Goal: Task Accomplishment & Management: Use online tool/utility

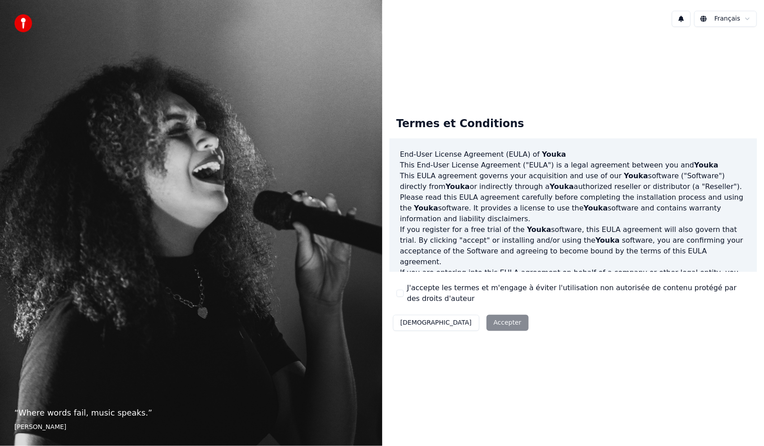
click at [402, 294] on button "J'accepte les termes et m'engage à éviter l'utilisation non autorisée de conten…" at bounding box center [400, 293] width 7 height 7
click at [486, 322] on button "Accepter" at bounding box center [507, 323] width 42 height 16
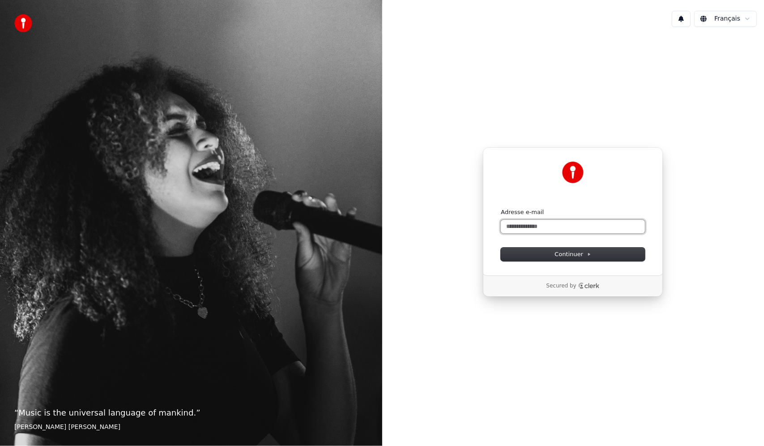
click at [582, 226] on input "Adresse e-mail" at bounding box center [573, 226] width 144 height 13
click at [585, 252] on span "Continuer" at bounding box center [573, 254] width 37 height 8
type input "**********"
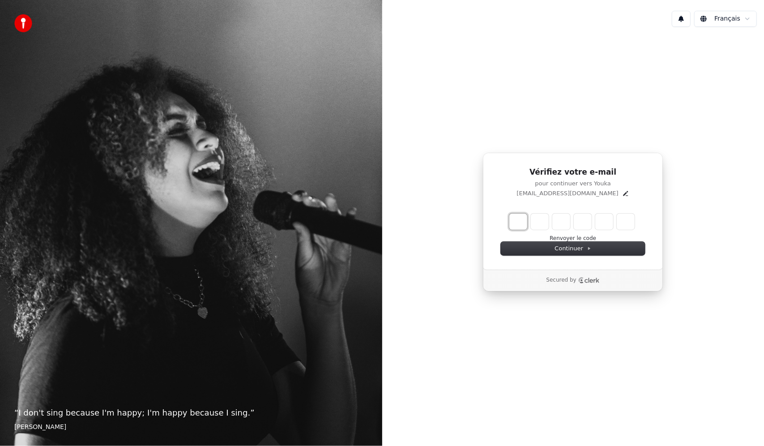
type input "*"
type input "**"
type input "*"
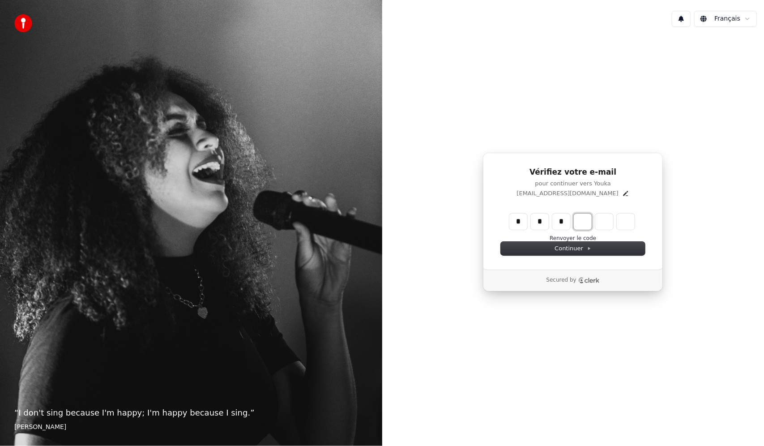
type input "***"
type input "*"
type input "****"
type input "*"
type input "******"
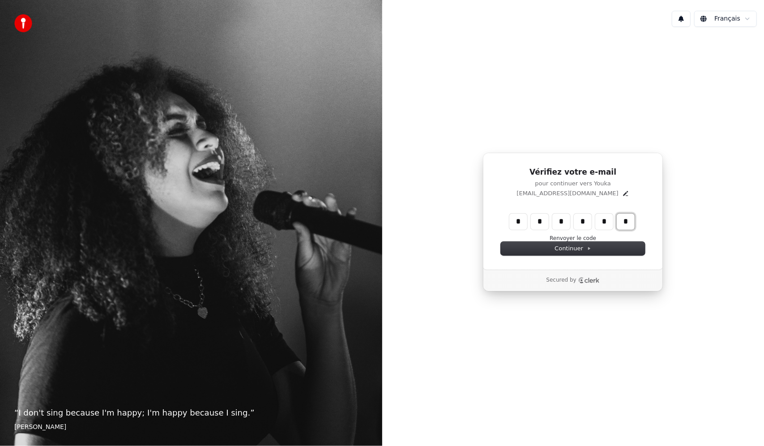
type input "*"
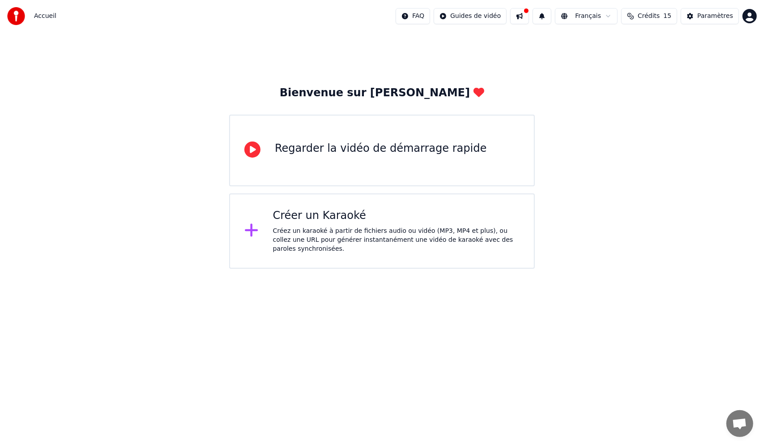
click at [408, 145] on div "Regarder la vidéo de démarrage rapide" at bounding box center [381, 148] width 212 height 14
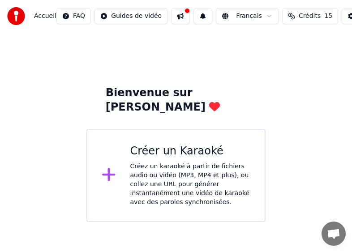
click at [176, 163] on div "Créez un karaoké à partir de fichiers audio ou vidéo (MP3, MP4 et plus), ou col…" at bounding box center [190, 184] width 120 height 45
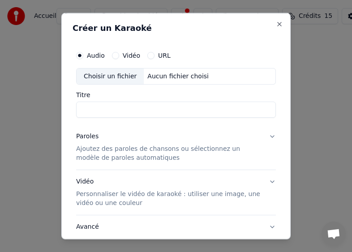
click at [164, 75] on div "Aucun fichier choisi" at bounding box center [178, 76] width 68 height 9
type input "**********"
click at [113, 55] on button "Vidéo" at bounding box center [115, 54] width 7 height 7
click at [168, 77] on div "Aucun fichier choisi" at bounding box center [178, 76] width 68 height 9
click at [82, 54] on button "Audio" at bounding box center [79, 54] width 7 height 7
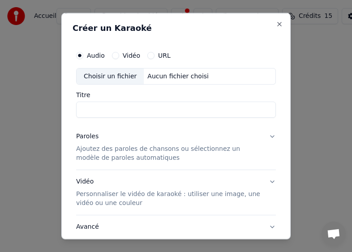
click at [169, 77] on div "Aucun fichier choisi" at bounding box center [178, 76] width 68 height 9
type input "**********"
click at [161, 109] on input "**********" at bounding box center [176, 110] width 200 height 16
click at [160, 149] on p "Ajoutez des paroles de chansons ou sélectionnez un modèle de paroles automatiqu…" at bounding box center [168, 154] width 185 height 18
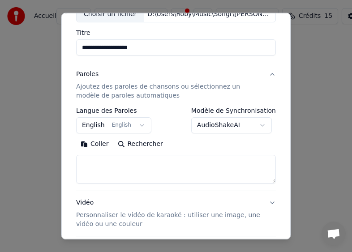
scroll to position [90, 0]
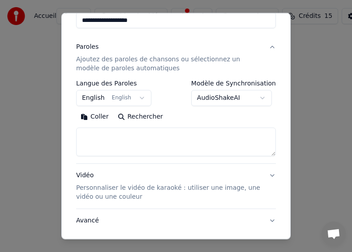
click at [137, 97] on body "**********" at bounding box center [176, 111] width 352 height 222
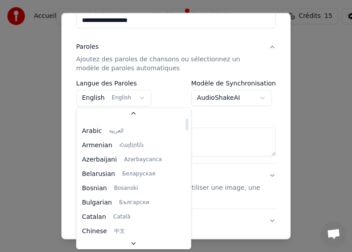
scroll to position [0, 0]
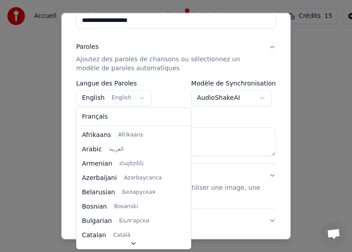
select select "**"
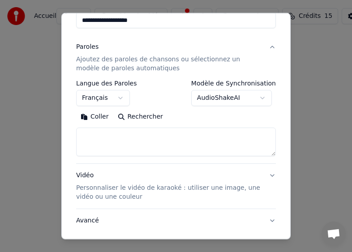
click at [259, 98] on body "**********" at bounding box center [176, 111] width 352 height 222
click at [277, 34] on body "**********" at bounding box center [176, 111] width 352 height 222
click at [132, 117] on button "Rechercher" at bounding box center [140, 117] width 54 height 14
type textarea "**********"
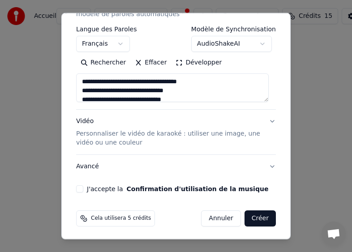
scroll to position [144, 0]
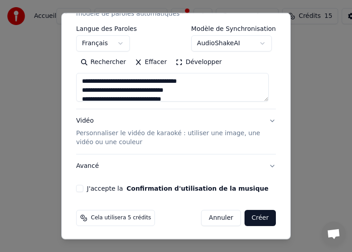
click at [81, 187] on button "J'accepte la Confirmation d'utilisation de la musique" at bounding box center [79, 188] width 7 height 7
click at [79, 186] on button "J'accepte la Confirmation d'utilisation de la musique" at bounding box center [79, 188] width 7 height 7
click at [82, 187] on button "J'accepte la Confirmation d'utilisation de la musique" at bounding box center [79, 188] width 7 height 7
click at [256, 217] on button "Créer" at bounding box center [259, 218] width 31 height 16
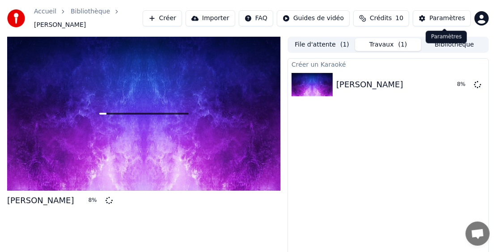
click at [449, 18] on div "Paramètres" at bounding box center [448, 18] width 36 height 9
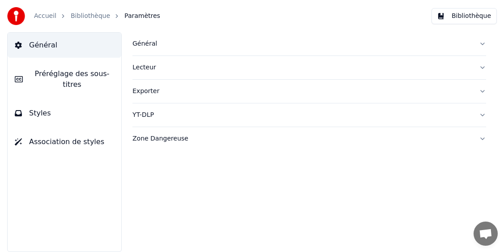
click at [479, 43] on button "Général" at bounding box center [309, 43] width 354 height 23
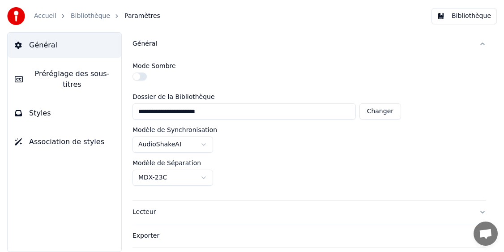
scroll to position [42, 0]
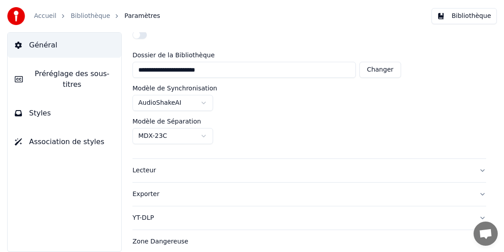
click at [474, 169] on button "Lecteur" at bounding box center [309, 170] width 354 height 23
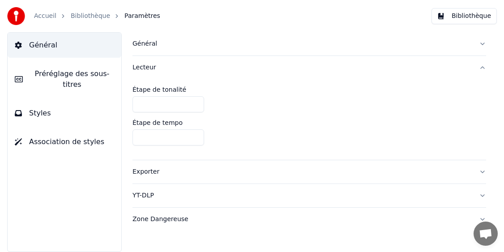
click at [483, 169] on button "Exporter" at bounding box center [309, 171] width 354 height 23
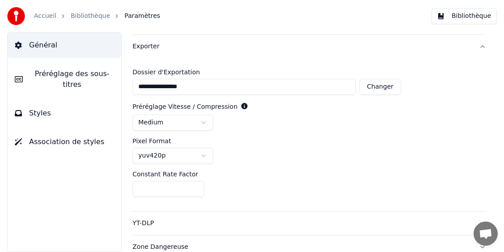
scroll to position [51, 0]
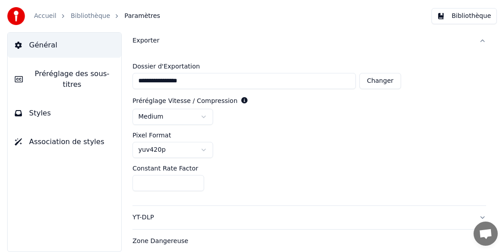
click at [475, 217] on button "YT-DLP" at bounding box center [309, 217] width 354 height 23
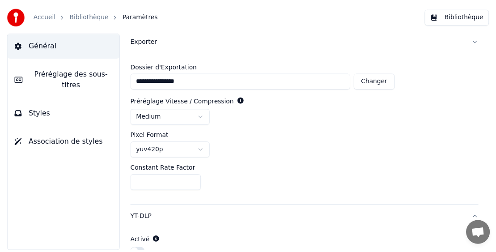
scroll to position [0, 0]
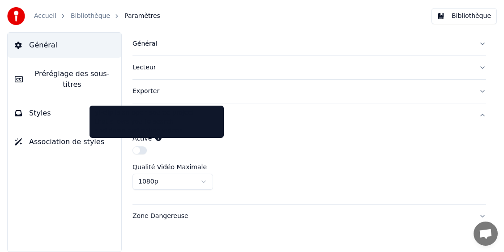
click at [156, 137] on icon at bounding box center [158, 138] width 6 height 6
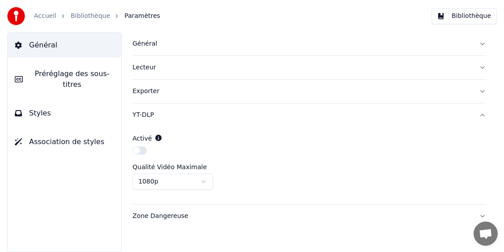
click at [464, 20] on button "Bibliothèque" at bounding box center [463, 16] width 65 height 16
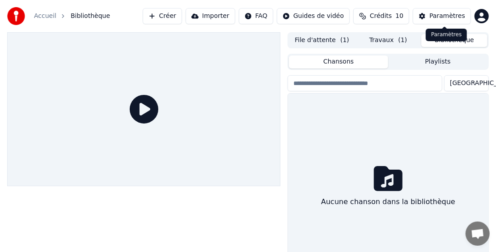
click at [442, 18] on div "Paramètres" at bounding box center [448, 16] width 36 height 9
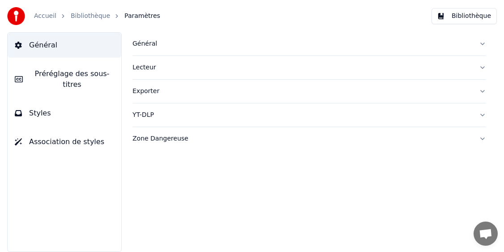
click at [455, 17] on button "Bibliothèque" at bounding box center [463, 16] width 65 height 16
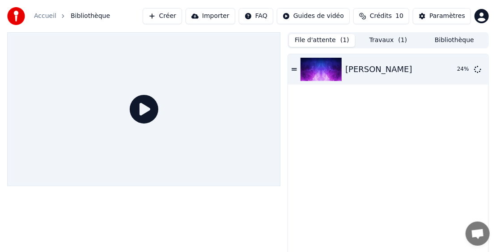
click at [323, 40] on button "File d'attente ( 1 )" at bounding box center [322, 40] width 66 height 13
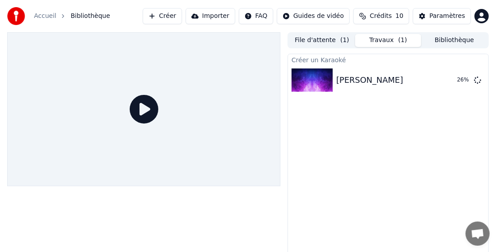
click at [388, 41] on button "Travaux ( 1 )" at bounding box center [388, 40] width 66 height 13
click at [382, 14] on span "Crédits" at bounding box center [381, 16] width 22 height 9
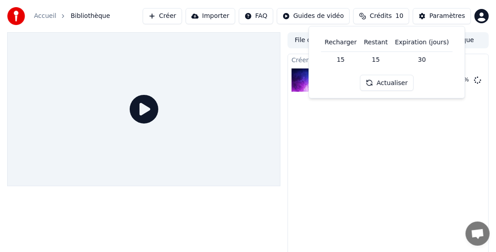
click at [342, 151] on div "Créer un Karaoké [PERSON_NAME] 29 %" at bounding box center [388, 161] width 201 height 214
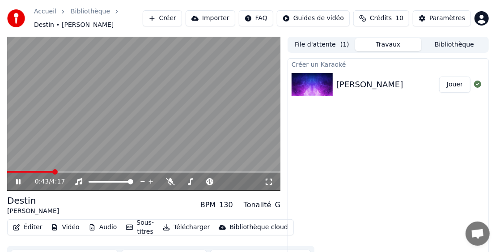
click at [100, 226] on button "Audio" at bounding box center [103, 227] width 36 height 13
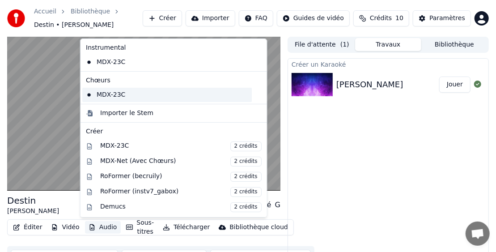
click at [122, 96] on div "MDX-23C" at bounding box center [167, 95] width 170 height 14
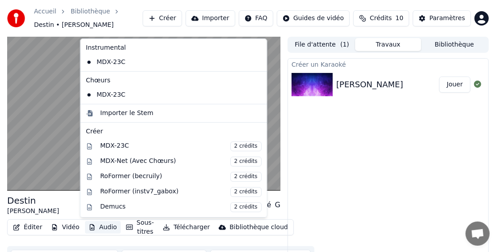
click at [95, 227] on button "Audio" at bounding box center [103, 227] width 36 height 13
click at [115, 63] on div "MDX-23C" at bounding box center [167, 62] width 170 height 14
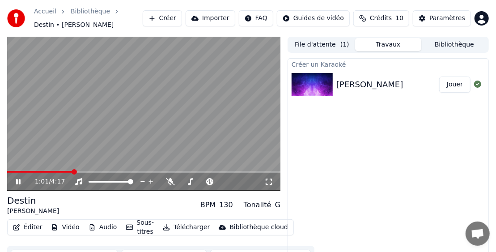
click at [100, 226] on button "Audio" at bounding box center [103, 227] width 36 height 13
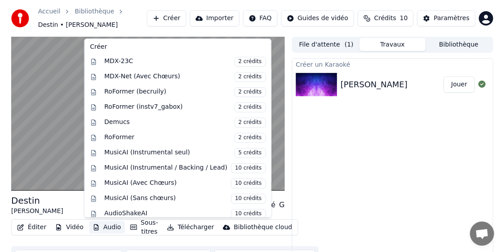
scroll to position [87, 0]
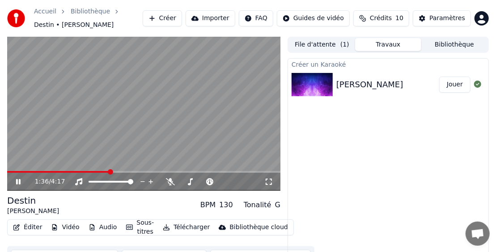
click at [410, 141] on div "Créer un Karaoké [PERSON_NAME]" at bounding box center [388, 165] width 201 height 214
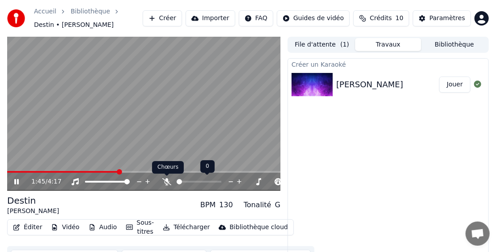
click at [165, 181] on icon at bounding box center [166, 181] width 9 height 7
click at [197, 181] on span at bounding box center [187, 182] width 21 height 2
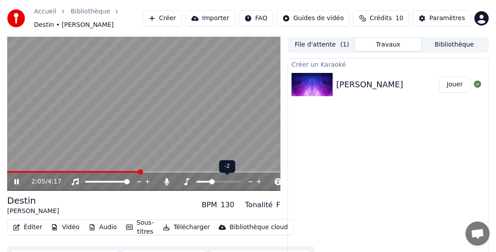
click at [210, 181] on span at bounding box center [203, 182] width 15 height 2
click at [222, 181] on span at bounding box center [218, 182] width 45 height 2
click at [219, 181] on span at bounding box center [218, 181] width 5 height 5
click at [192, 181] on span at bounding box center [184, 182] width 15 height 2
click at [187, 181] on span at bounding box center [182, 182] width 10 height 2
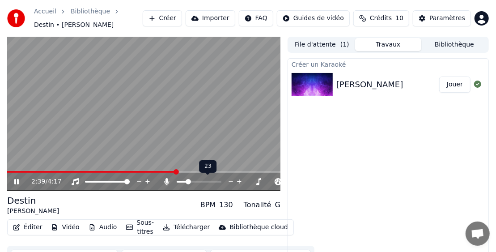
click at [181, 181] on span at bounding box center [182, 182] width 10 height 2
click at [147, 126] on video at bounding box center [143, 114] width 273 height 154
click at [147, 125] on video at bounding box center [143, 114] width 273 height 154
click at [233, 171] on span at bounding box center [143, 172] width 273 height 2
click at [187, 181] on span at bounding box center [199, 182] width 45 height 2
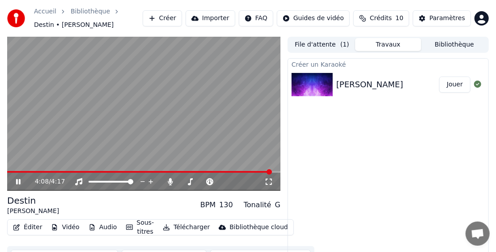
click at [389, 144] on div "Créer un Karaoké [PERSON_NAME]" at bounding box center [388, 165] width 201 height 214
click at [453, 83] on button "Jouer" at bounding box center [454, 85] width 31 height 16
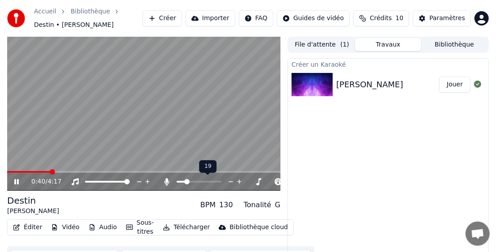
click at [185, 180] on span at bounding box center [186, 181] width 5 height 5
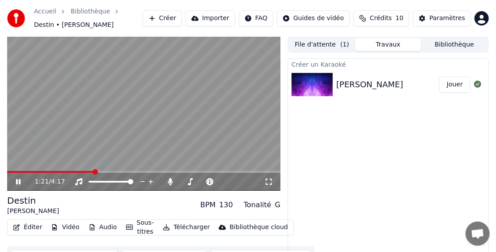
click at [78, 132] on video at bounding box center [143, 114] width 273 height 154
click at [168, 18] on button "Créer" at bounding box center [162, 18] width 39 height 16
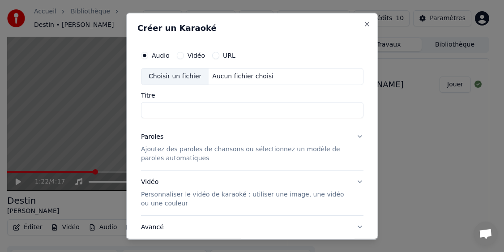
click at [214, 55] on button "URL" at bounding box center [215, 54] width 7 height 7
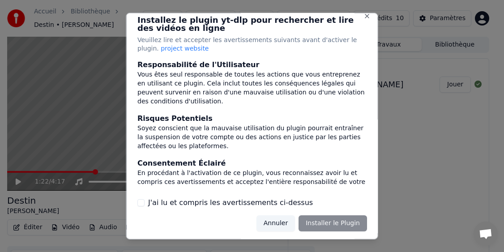
scroll to position [10, 0]
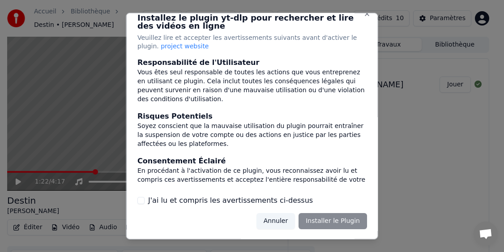
click at [190, 199] on label "J'ai lu et compris les avertissements ci-dessus" at bounding box center [230, 200] width 165 height 11
click at [145, 199] on button "J'ai lu et compris les avertissements ci-dessus" at bounding box center [140, 200] width 7 height 7
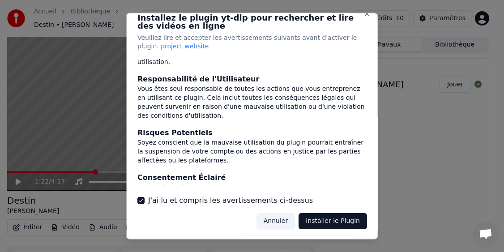
scroll to position [162, 0]
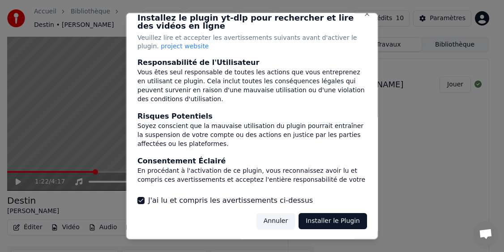
click at [337, 222] on button "Installer le Plugin" at bounding box center [333, 221] width 68 height 16
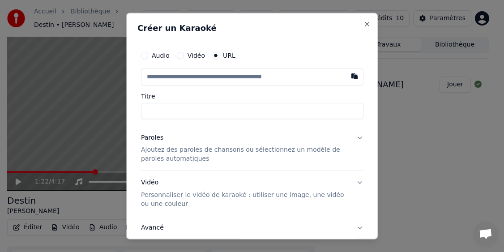
click at [225, 73] on input "text" at bounding box center [252, 77] width 222 height 18
paste input "**********"
type input "**********"
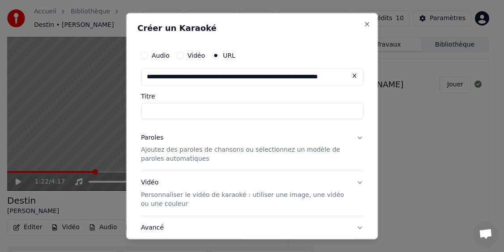
scroll to position [0, 36]
type input "**********"
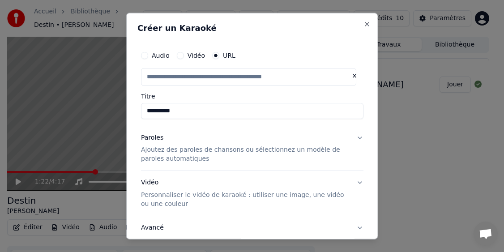
scroll to position [0, 0]
click at [194, 150] on p "Ajoutez des paroles de chansons ou sélectionnez un modèle de paroles automatiqu…" at bounding box center [245, 154] width 208 height 18
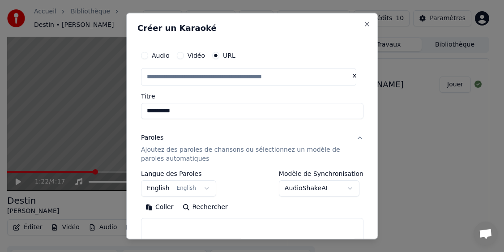
type input "**********"
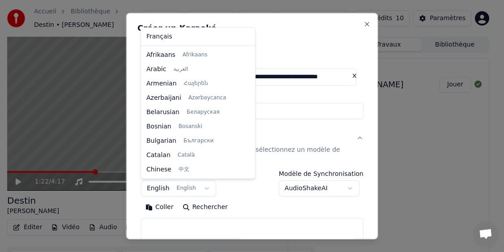
click at [200, 188] on body "**********" at bounding box center [248, 126] width 496 height 252
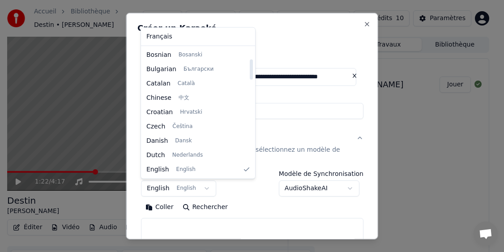
select select "**"
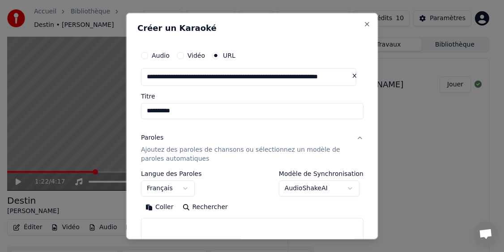
click at [184, 189] on body "**********" at bounding box center [248, 126] width 496 height 252
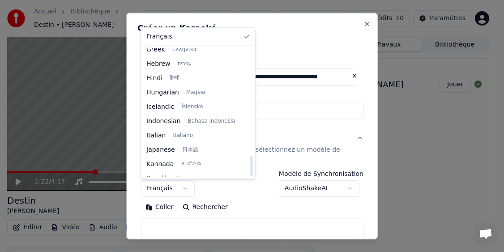
scroll to position [0, 0]
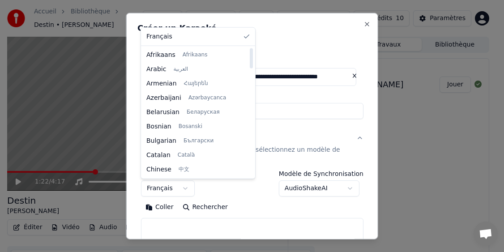
drag, startPoint x: 241, startPoint y: 58, endPoint x: 255, endPoint y: 40, distance: 22.6
click at [253, 48] on div at bounding box center [251, 58] width 3 height 20
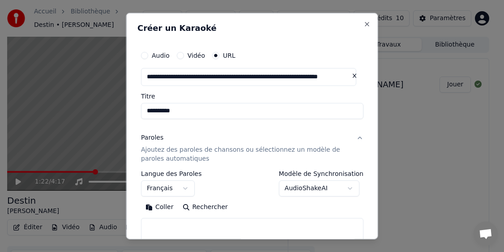
click at [267, 211] on body "**********" at bounding box center [248, 126] width 496 height 252
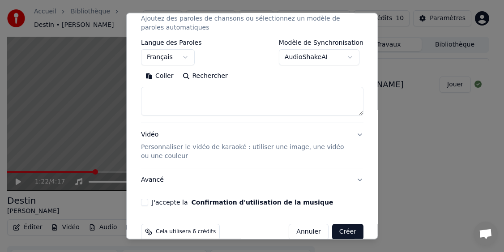
scroll to position [134, 0]
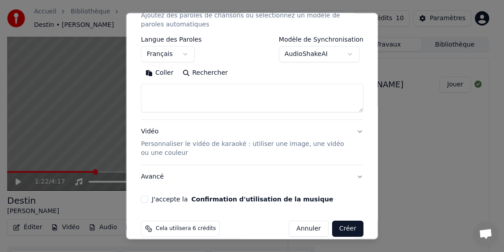
click at [145, 199] on button "J'accepte la Confirmation d'utilisation de la musique" at bounding box center [144, 199] width 7 height 7
click at [353, 175] on button "Avancé" at bounding box center [252, 176] width 222 height 23
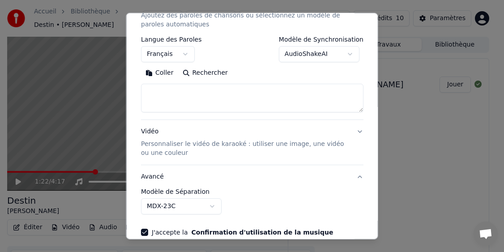
scroll to position [95, 0]
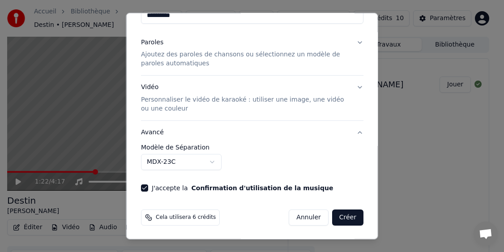
click at [349, 132] on button "Avancé" at bounding box center [252, 132] width 222 height 23
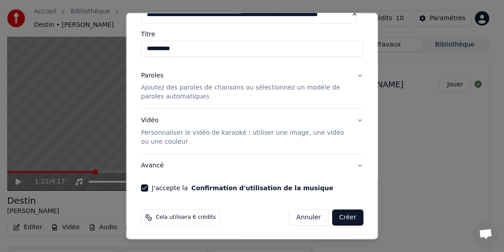
click at [350, 166] on button "Avancé" at bounding box center [252, 165] width 222 height 23
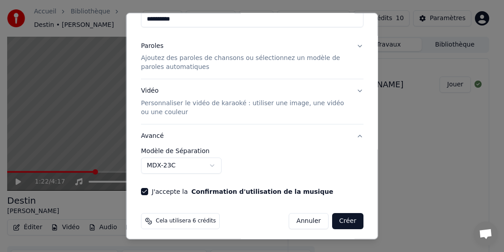
scroll to position [95, 0]
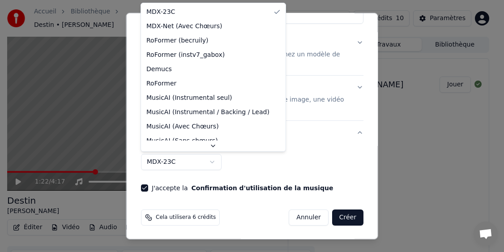
click at [214, 164] on body "**********" at bounding box center [248, 126] width 496 height 252
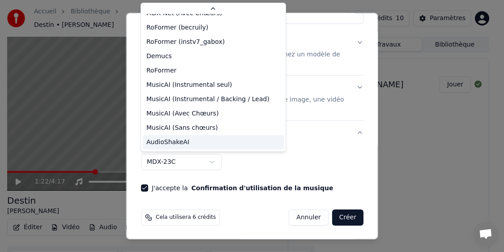
scroll to position [23, 0]
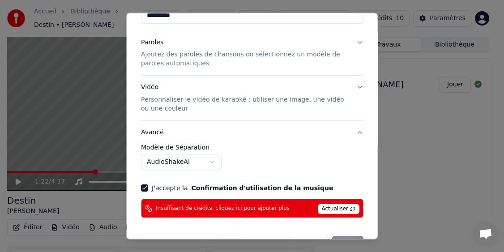
click at [328, 207] on span "Actualiser" at bounding box center [338, 209] width 42 height 10
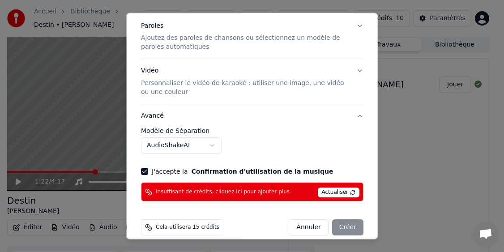
scroll to position [121, 0]
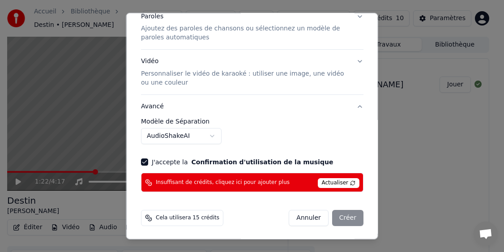
click at [228, 183] on span "Insuffisant de crédits, cliquez ici pour ajouter plus" at bounding box center [223, 182] width 134 height 7
click at [302, 217] on button "Annuler" at bounding box center [308, 218] width 39 height 16
select select "******"
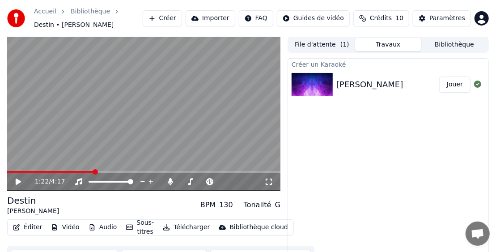
click at [449, 84] on button "Jouer" at bounding box center [454, 85] width 31 height 16
click at [106, 171] on span at bounding box center [64, 172] width 115 height 2
click at [101, 166] on video at bounding box center [143, 114] width 273 height 154
click at [115, 171] on span at bounding box center [117, 171] width 5 height 5
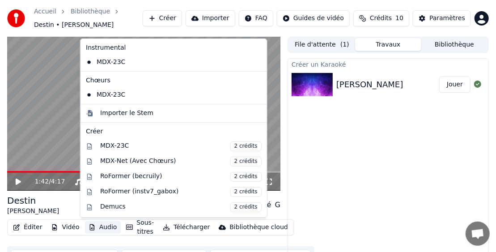
click at [104, 226] on button "Audio" at bounding box center [103, 227] width 36 height 13
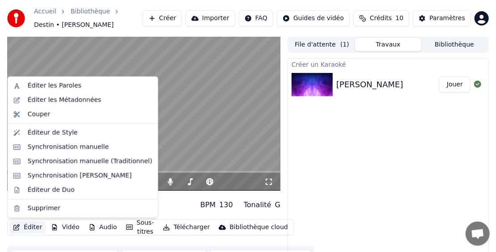
click at [28, 226] on button "Éditer" at bounding box center [27, 227] width 36 height 13
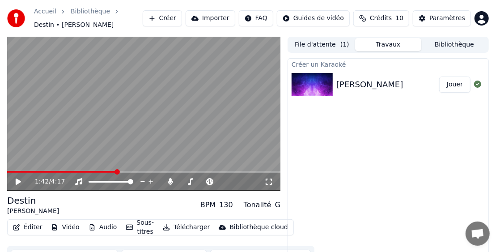
click at [21, 227] on button "Éditer" at bounding box center [27, 227] width 36 height 13
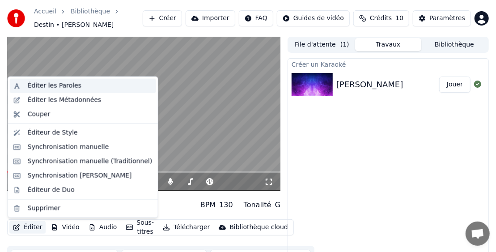
click at [68, 89] on div "Éditer les Paroles" at bounding box center [55, 85] width 54 height 9
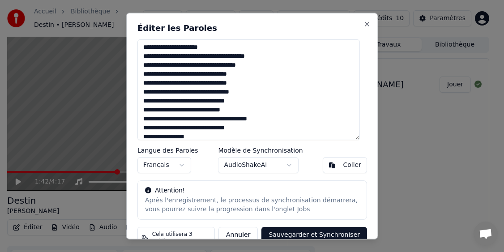
scroll to position [134, 0]
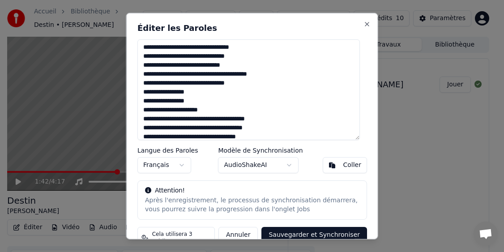
click at [283, 119] on textarea at bounding box center [248, 89] width 222 height 101
click at [301, 234] on button "Sauvegarder et Synchroniser" at bounding box center [314, 234] width 106 height 16
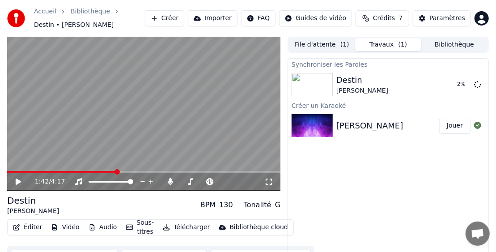
click at [395, 17] on span "Crédits" at bounding box center [384, 18] width 22 height 9
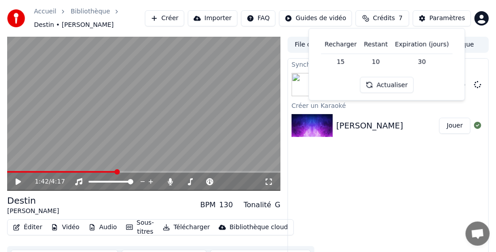
click at [391, 82] on button "Actualiser" at bounding box center [386, 85] width 53 height 16
click at [427, 169] on div "Synchroniser les Paroles Destin [PERSON_NAME] 5 % Créer un Karaoké [PERSON_NAME]" at bounding box center [388, 165] width 201 height 214
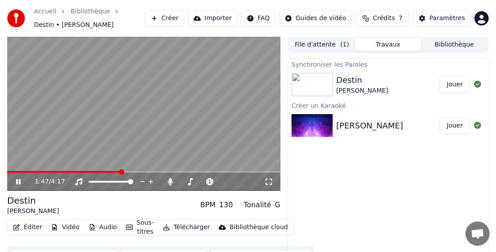
click at [92, 171] on span at bounding box center [64, 172] width 114 height 2
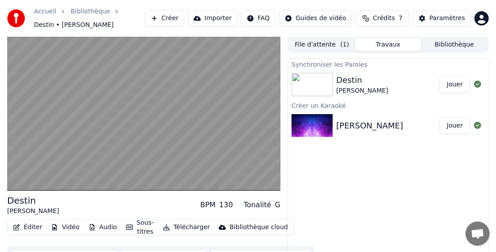
click at [455, 85] on button "Jouer" at bounding box center [454, 85] width 31 height 16
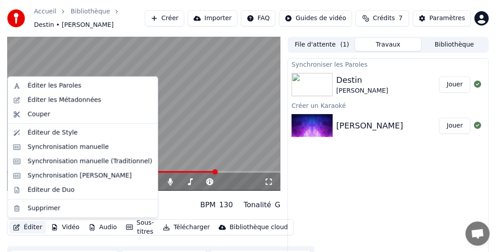
click at [24, 230] on button "Éditer" at bounding box center [27, 227] width 36 height 13
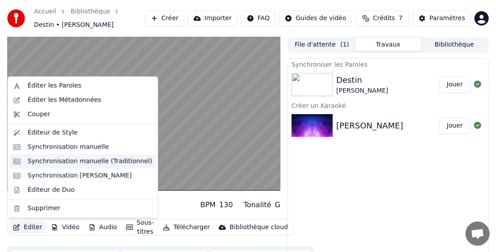
click at [72, 161] on div "Synchronisation manuelle (Traditionnel)" at bounding box center [90, 161] width 125 height 9
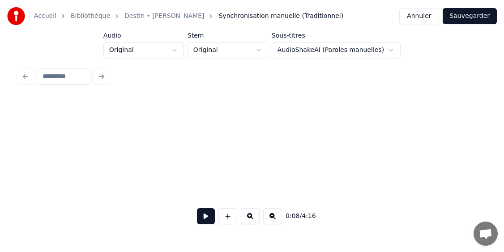
scroll to position [0, 805]
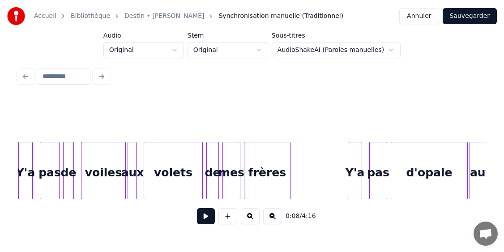
click at [203, 222] on button at bounding box center [206, 216] width 18 height 16
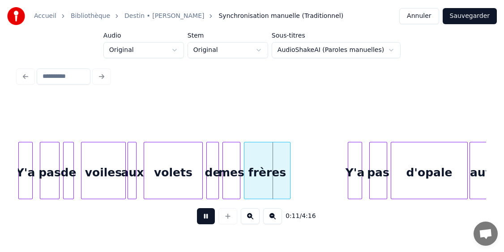
click at [203, 221] on button at bounding box center [206, 216] width 18 height 16
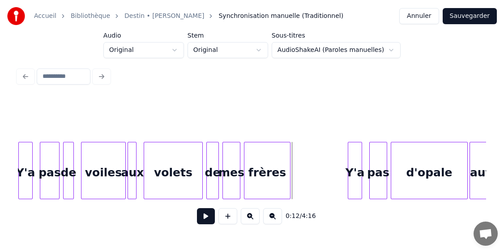
click at [203, 221] on button at bounding box center [206, 216] width 18 height 16
click at [21, 161] on div at bounding box center [20, 170] width 3 height 56
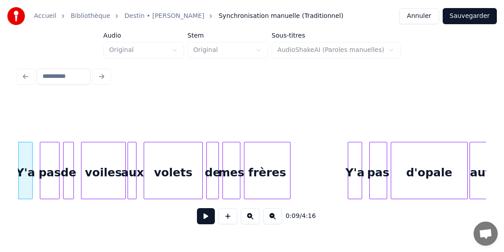
click at [208, 219] on button at bounding box center [206, 216] width 18 height 16
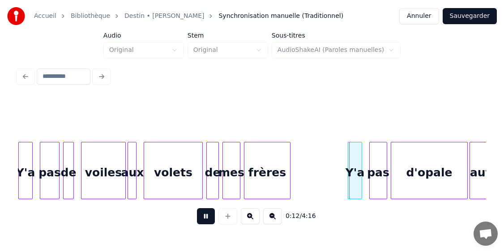
click at [208, 219] on button at bounding box center [206, 216] width 18 height 16
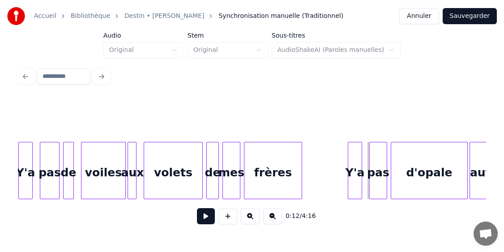
click at [299, 157] on div at bounding box center [300, 170] width 3 height 56
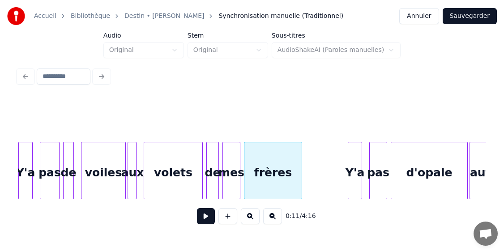
click at [205, 217] on button at bounding box center [206, 216] width 18 height 16
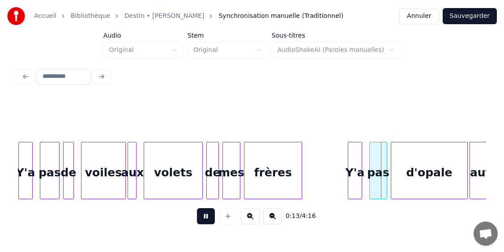
click at [205, 217] on button at bounding box center [206, 216] width 18 height 16
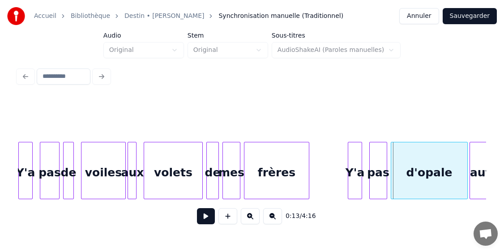
click at [307, 158] on div at bounding box center [307, 170] width 3 height 56
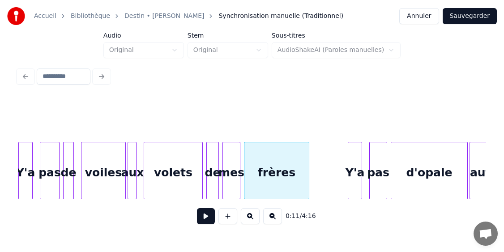
click at [202, 219] on button at bounding box center [206, 216] width 18 height 16
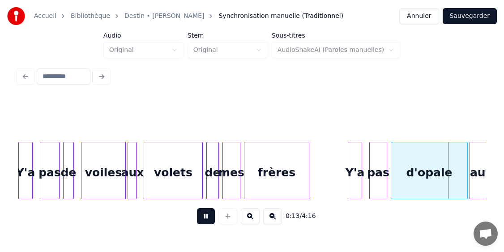
click at [207, 220] on button at bounding box center [206, 216] width 18 height 16
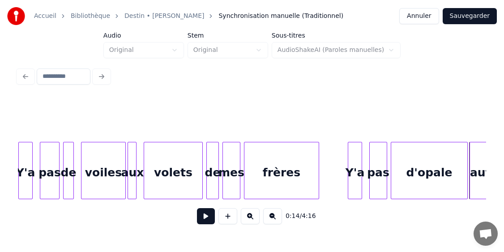
click at [318, 154] on div at bounding box center [317, 170] width 3 height 56
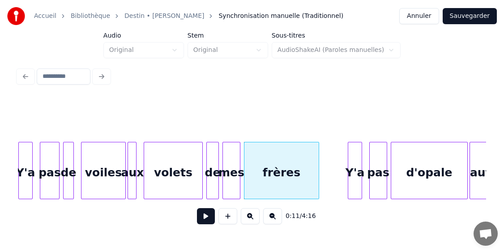
click at [205, 216] on button at bounding box center [206, 216] width 18 height 16
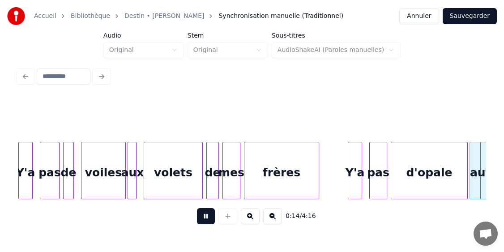
scroll to position [0, 1274]
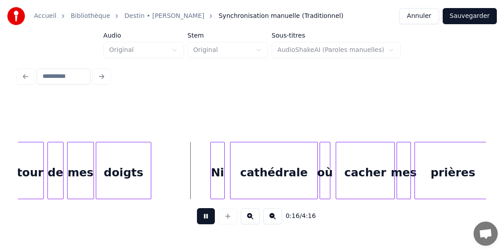
click at [205, 216] on button at bounding box center [206, 216] width 18 height 16
click at [169, 153] on div at bounding box center [170, 170] width 3 height 56
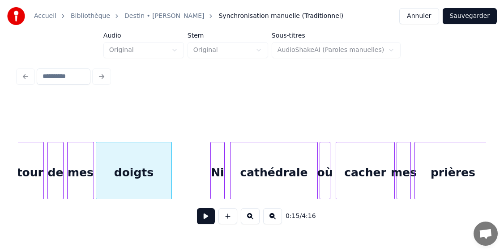
click at [210, 219] on button at bounding box center [206, 216] width 18 height 16
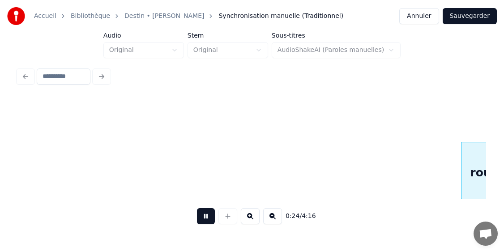
scroll to position [0, 2211]
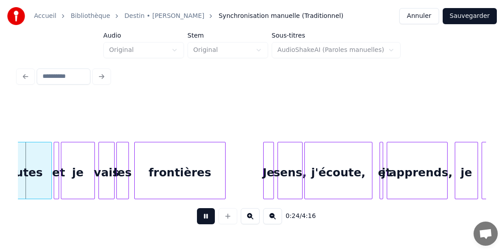
click at [209, 219] on button at bounding box center [206, 216] width 18 height 16
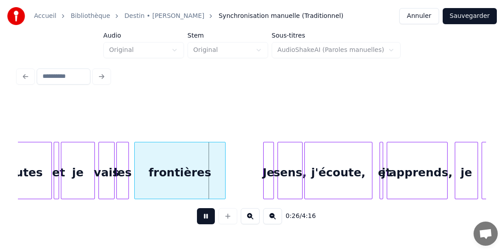
click at [209, 219] on button at bounding box center [206, 216] width 18 height 16
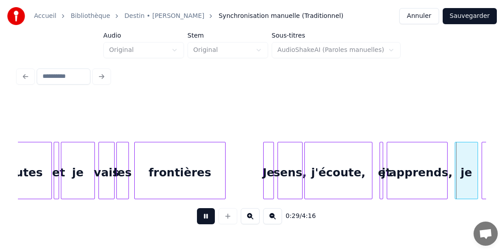
click at [209, 219] on button at bounding box center [206, 216] width 18 height 16
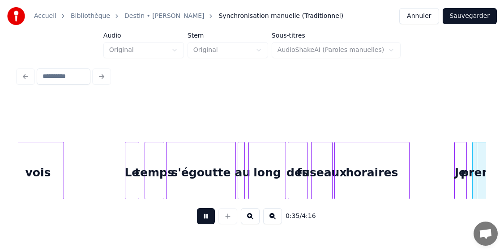
scroll to position [0, 3149]
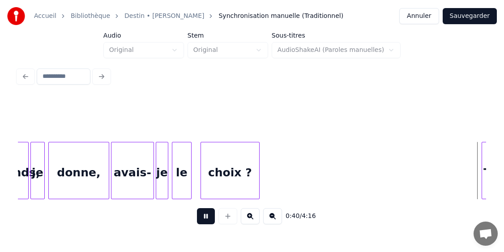
click at [209, 219] on button at bounding box center [206, 216] width 18 height 16
click at [272, 174] on div at bounding box center [272, 170] width 3 height 56
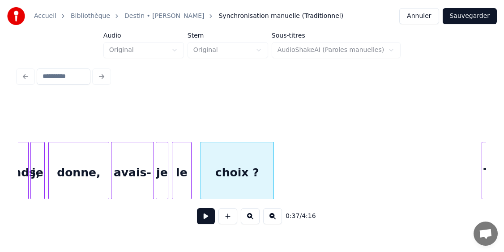
click at [206, 221] on button at bounding box center [206, 216] width 18 height 16
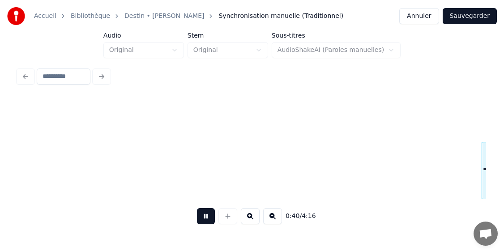
scroll to position [0, 3617]
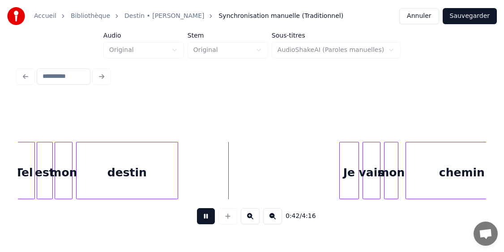
click at [206, 221] on button at bounding box center [206, 216] width 18 height 16
click at [189, 179] on div at bounding box center [189, 170] width 3 height 56
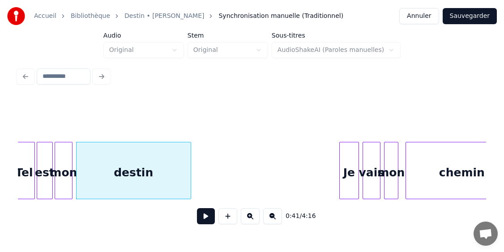
click at [206, 222] on button at bounding box center [206, 216] width 18 height 16
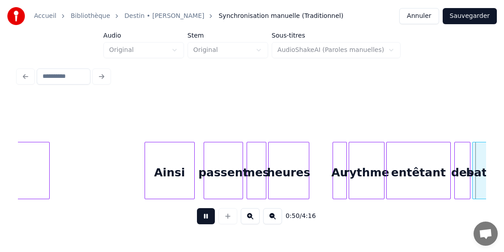
scroll to position [0, 4555]
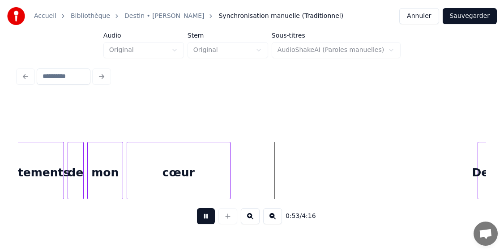
click at [206, 222] on button at bounding box center [206, 216] width 18 height 16
click at [247, 174] on div at bounding box center [246, 170] width 3 height 56
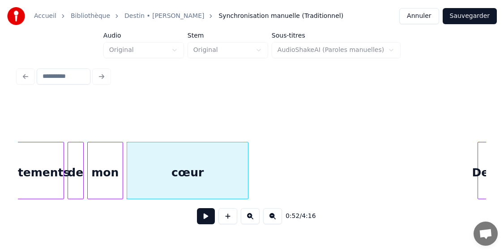
click at [203, 218] on button at bounding box center [206, 216] width 18 height 16
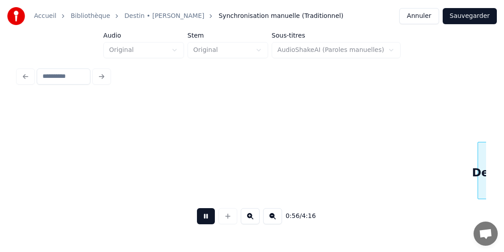
scroll to position [0, 5023]
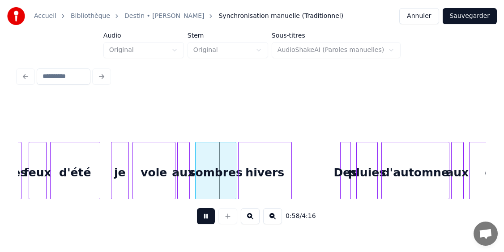
click at [204, 220] on button at bounding box center [206, 216] width 18 height 16
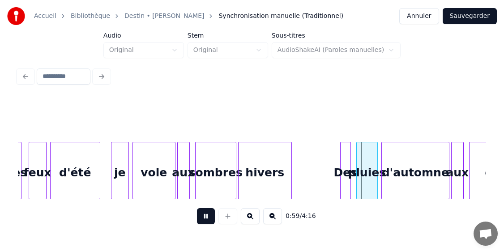
click at [204, 220] on button at bounding box center [206, 216] width 18 height 16
click at [30, 159] on div at bounding box center [30, 170] width 3 height 56
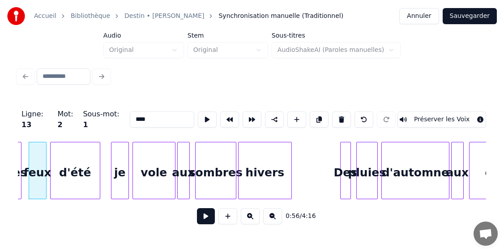
click at [202, 222] on button at bounding box center [206, 216] width 18 height 16
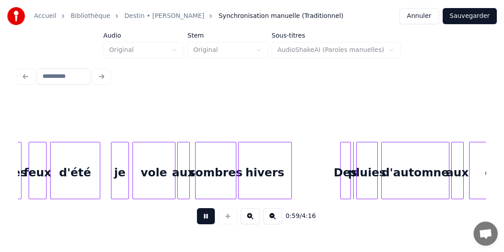
click at [202, 222] on button at bounding box center [206, 216] width 18 height 16
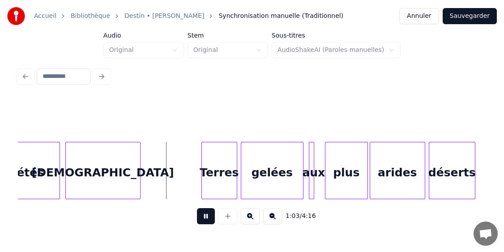
click at [202, 222] on button at bounding box center [206, 216] width 18 height 16
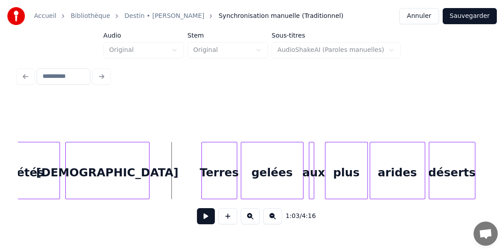
click at [147, 175] on div at bounding box center [147, 170] width 3 height 56
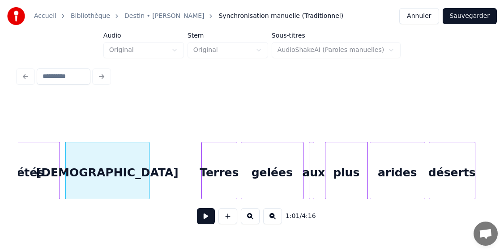
click at [205, 219] on button at bounding box center [206, 216] width 18 height 16
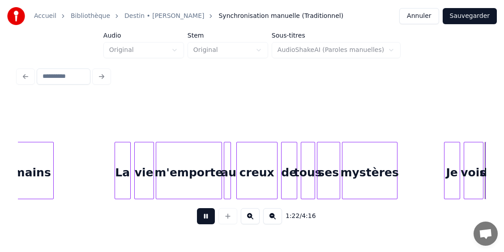
scroll to position [0, 7367]
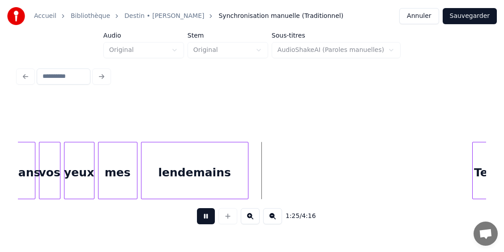
click at [205, 219] on button at bounding box center [206, 216] width 18 height 16
click at [98, 181] on div at bounding box center [99, 170] width 3 height 56
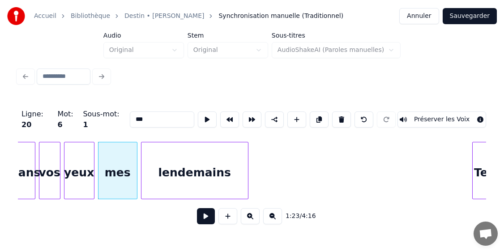
click at [203, 219] on button at bounding box center [206, 216] width 18 height 16
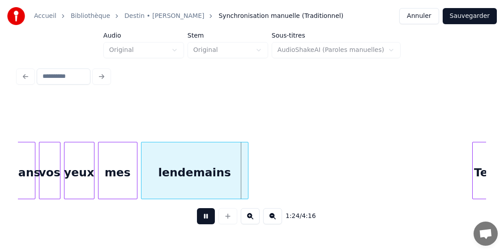
click at [203, 219] on button at bounding box center [206, 216] width 18 height 16
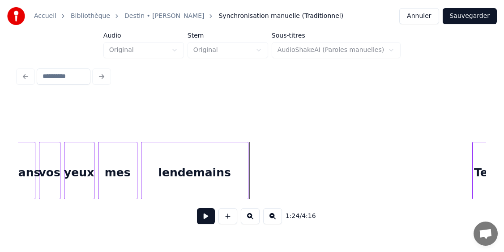
click at [100, 179] on div at bounding box center [99, 170] width 3 height 56
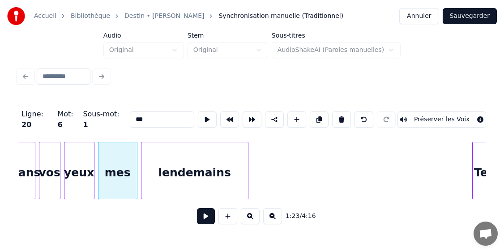
click at [208, 222] on button at bounding box center [206, 216] width 18 height 16
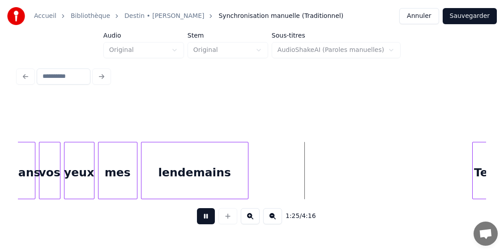
click at [208, 222] on button at bounding box center [206, 216] width 18 height 16
click at [260, 184] on div at bounding box center [260, 170] width 3 height 56
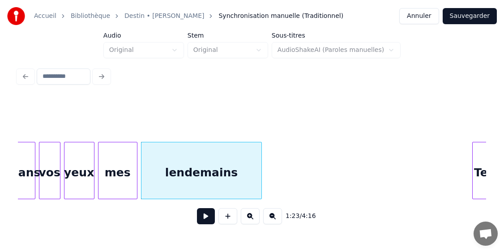
click at [206, 220] on button at bounding box center [206, 216] width 18 height 16
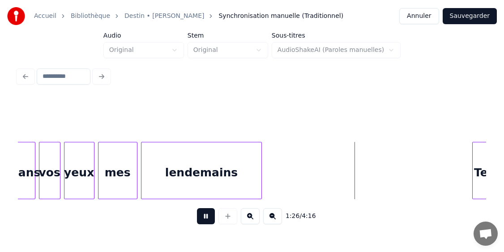
click at [206, 219] on button at bounding box center [206, 216] width 18 height 16
click at [98, 174] on div at bounding box center [99, 170] width 3 height 56
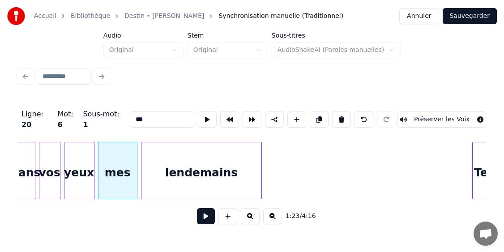
click at [206, 222] on button at bounding box center [206, 216] width 18 height 16
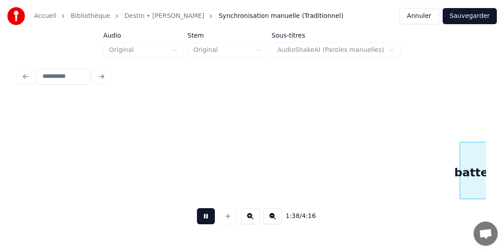
scroll to position [0, 8773]
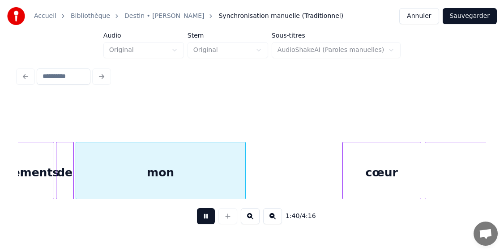
click at [206, 222] on button at bounding box center [206, 216] width 18 height 16
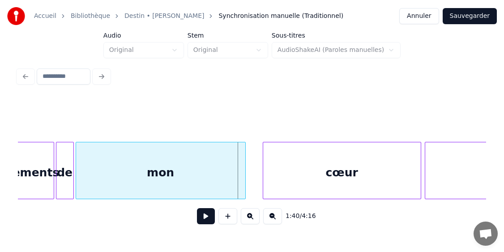
click at [264, 172] on div at bounding box center [264, 170] width 3 height 56
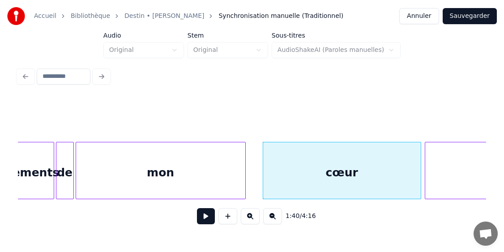
click at [76, 168] on div at bounding box center [77, 170] width 3 height 56
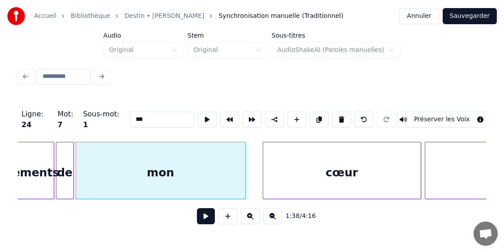
click at [207, 221] on button at bounding box center [206, 216] width 18 height 16
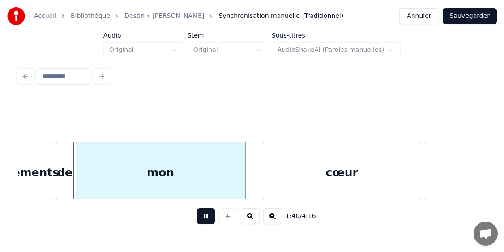
click at [207, 221] on button at bounding box center [206, 216] width 18 height 16
click at [28, 164] on div "battements" at bounding box center [23, 172] width 62 height 61
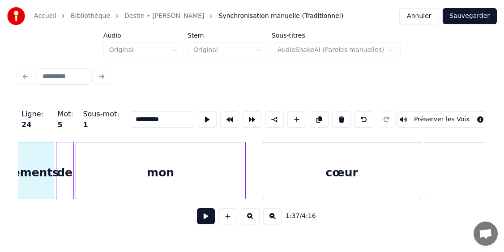
scroll to position [0, 8746]
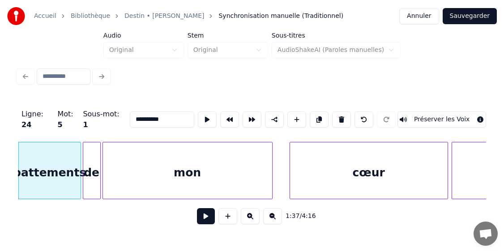
click at [209, 219] on button at bounding box center [206, 216] width 18 height 16
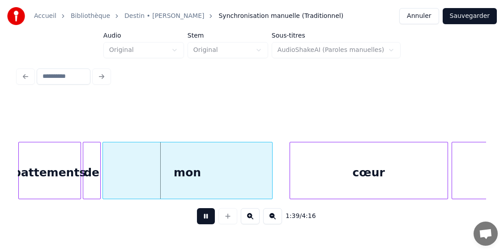
click at [209, 219] on button at bounding box center [206, 216] width 18 height 16
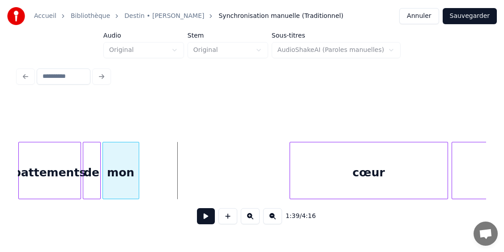
click at [138, 167] on div at bounding box center [137, 170] width 3 height 56
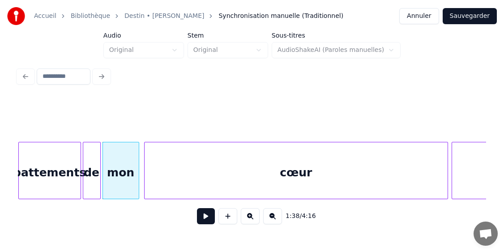
click at [145, 168] on div at bounding box center [146, 170] width 3 height 56
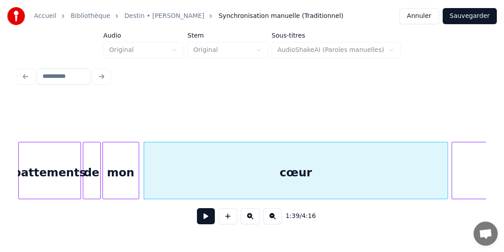
click at [204, 217] on button at bounding box center [206, 216] width 18 height 16
click at [30, 162] on div "battements" at bounding box center [50, 172] width 62 height 61
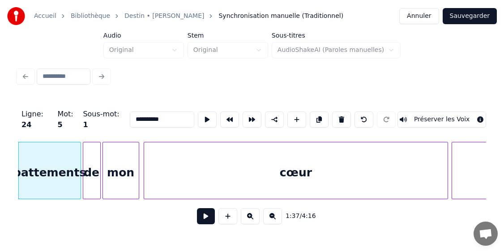
click at [204, 220] on button at bounding box center [206, 216] width 18 height 16
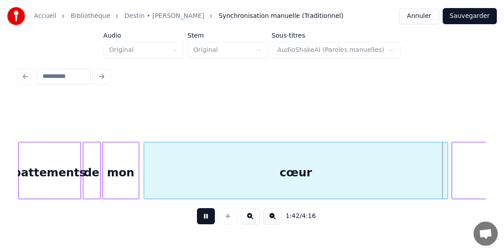
click at [204, 220] on button at bounding box center [206, 216] width 18 height 16
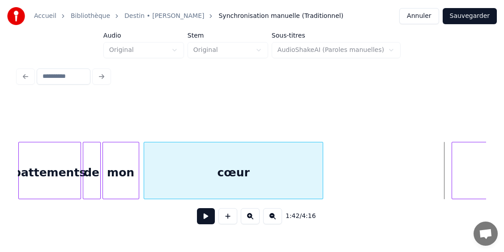
click at [320, 169] on div at bounding box center [321, 170] width 3 height 56
click at [203, 215] on button at bounding box center [206, 216] width 18 height 16
click at [142, 173] on div at bounding box center [143, 170] width 3 height 56
click at [208, 218] on button at bounding box center [206, 216] width 18 height 16
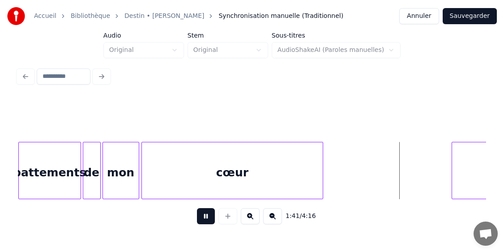
click at [208, 218] on button at bounding box center [206, 216] width 18 height 16
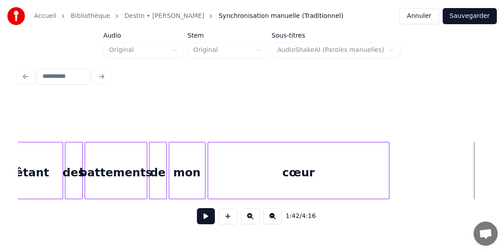
scroll to position [0, 8675]
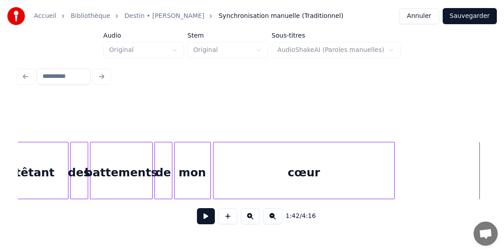
click at [216, 170] on div "cœur" at bounding box center [303, 172] width 181 height 61
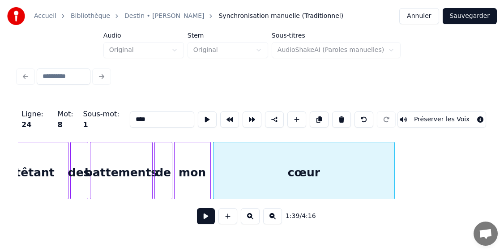
click at [206, 222] on button at bounding box center [206, 216] width 18 height 16
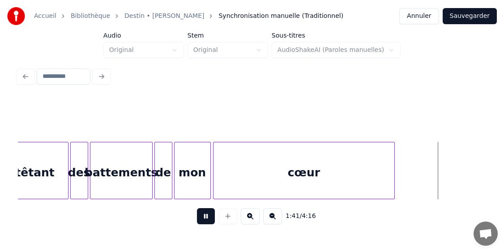
click at [206, 222] on button at bounding box center [206, 216] width 18 height 16
click at [262, 188] on div "cœur" at bounding box center [303, 172] width 181 height 61
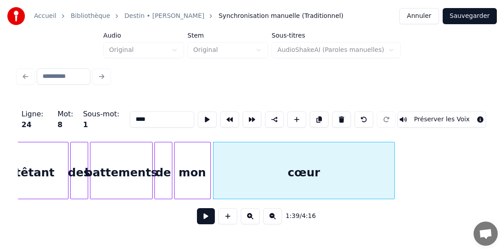
click at [205, 218] on button at bounding box center [206, 216] width 18 height 16
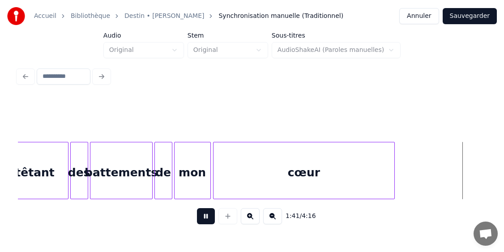
click at [205, 218] on button at bounding box center [206, 216] width 18 height 16
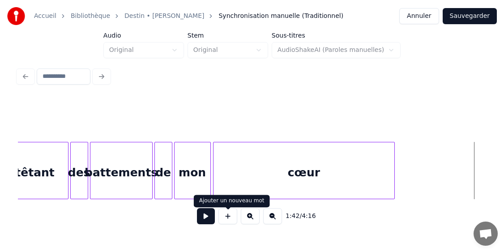
click at [229, 220] on button at bounding box center [227, 216] width 19 height 16
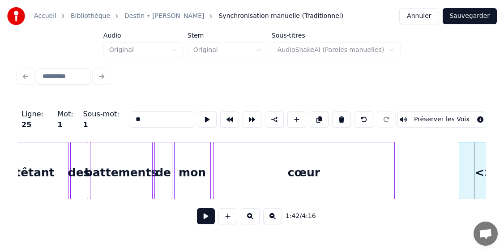
click at [461, 176] on div at bounding box center [460, 170] width 3 height 56
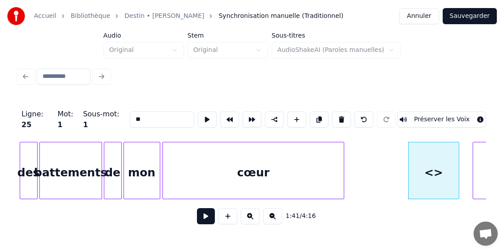
scroll to position [0, 8728]
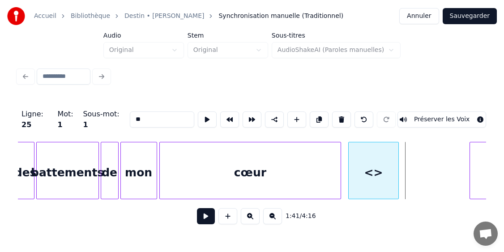
click at [374, 166] on div "<>" at bounding box center [374, 172] width 50 height 61
click at [384, 168] on div at bounding box center [383, 170] width 3 height 56
click at [353, 175] on div at bounding box center [352, 170] width 3 height 56
drag, startPoint x: 149, startPoint y: 112, endPoint x: 114, endPoint y: 113, distance: 35.8
click at [114, 113] on div "Ligne : 25 Mot : 1 Sous-mot : 1 ** Préserver les Voix" at bounding box center [252, 119] width 468 height 45
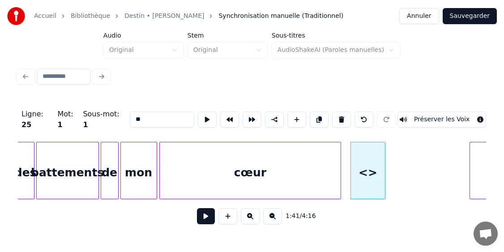
type input "*"
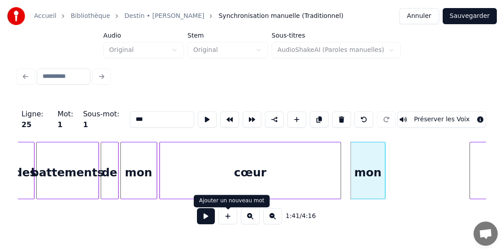
click at [227, 221] on button at bounding box center [227, 216] width 19 height 16
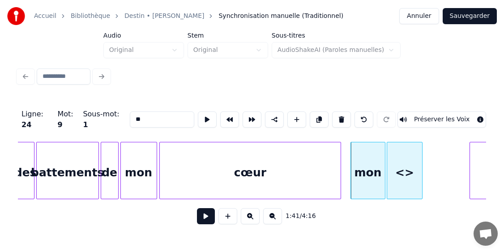
click at [406, 161] on div "<>" at bounding box center [404, 172] width 35 height 61
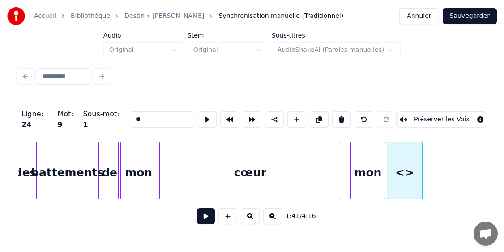
click at [64, 173] on div "battements" at bounding box center [68, 172] width 62 height 61
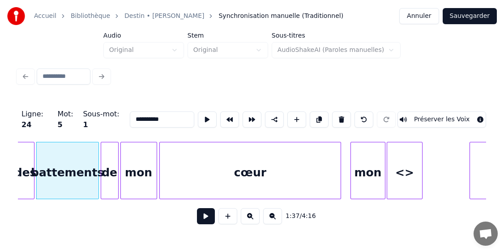
click at [146, 117] on input "**********" at bounding box center [162, 119] width 64 height 16
click at [410, 169] on div "<>" at bounding box center [404, 172] width 35 height 61
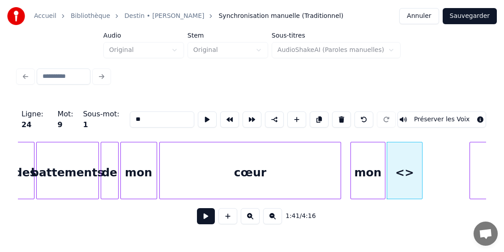
drag, startPoint x: 149, startPoint y: 115, endPoint x: 126, endPoint y: 116, distance: 23.3
click at [126, 116] on div "Ligne : 24 Mot : 9 Sous-mot : 1 ** Préserver les Voix" at bounding box center [252, 119] width 468 height 45
paste input "*******"
click at [236, 173] on div "cœur" at bounding box center [250, 172] width 181 height 61
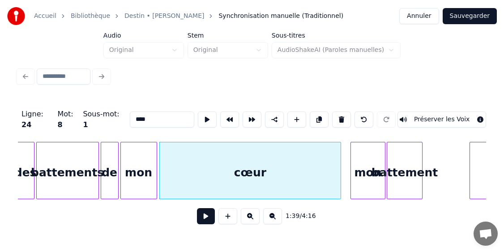
type input "****"
click at [203, 220] on button at bounding box center [206, 216] width 18 height 16
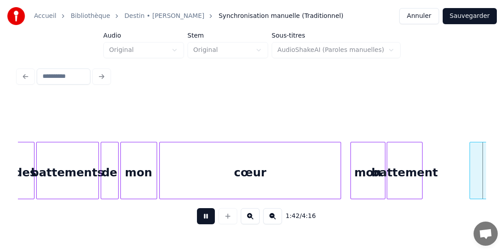
scroll to position [0, 9197]
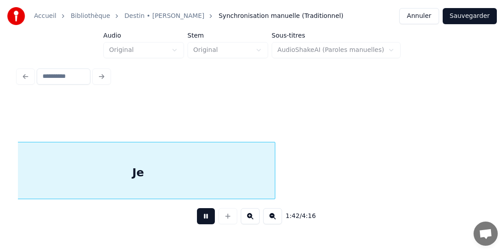
click at [203, 220] on button at bounding box center [206, 216] width 18 height 16
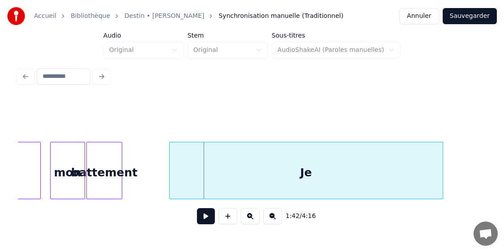
scroll to position [0, 9018]
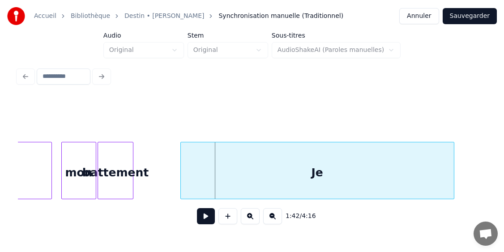
click at [125, 168] on div "battement" at bounding box center [115, 172] width 35 height 61
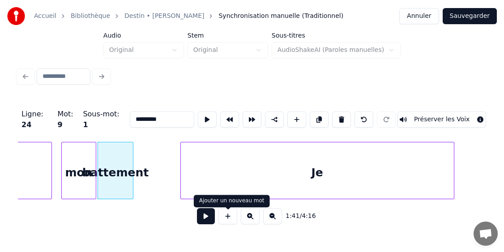
click at [228, 221] on button at bounding box center [227, 216] width 19 height 16
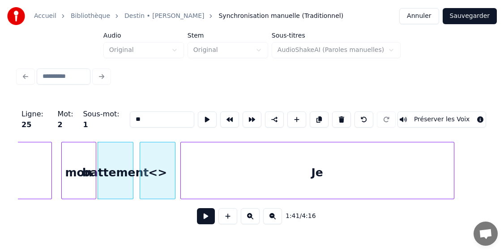
click at [161, 160] on div "<>" at bounding box center [157, 172] width 35 height 61
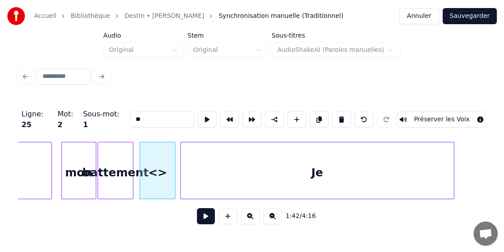
drag, startPoint x: 157, startPoint y: 115, endPoint x: 119, endPoint y: 119, distance: 37.8
click at [119, 119] on div "Ligne : 25 Mot : 2 Sous-mot : 1 ** Préserver les Voix" at bounding box center [252, 119] width 468 height 45
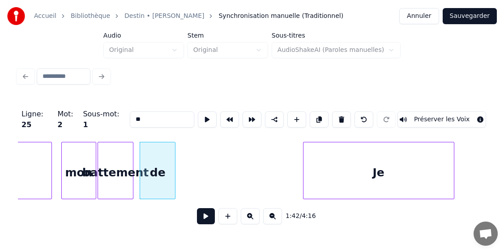
click at [303, 169] on div at bounding box center [304, 170] width 3 height 56
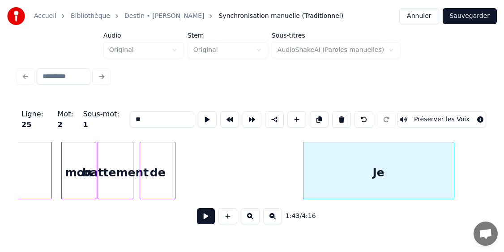
click at [156, 169] on div "de" at bounding box center [157, 172] width 35 height 61
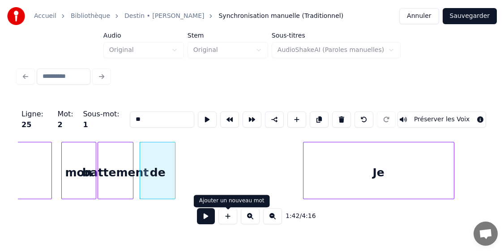
type input "**"
click at [205, 220] on button at bounding box center [206, 216] width 18 height 16
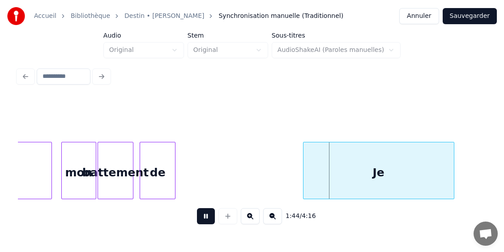
click at [155, 169] on div "de" at bounding box center [157, 172] width 35 height 61
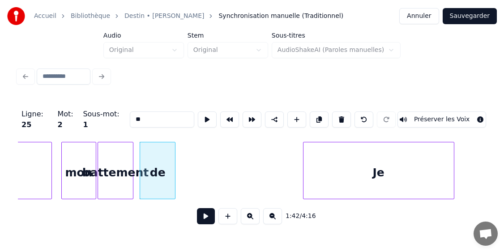
click at [207, 222] on button at bounding box center [206, 216] width 18 height 16
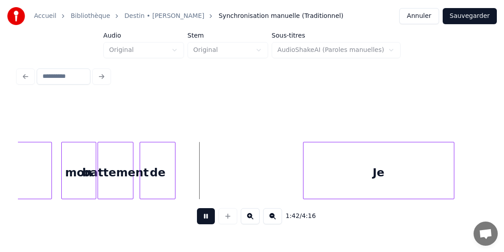
click at [207, 221] on button at bounding box center [206, 216] width 18 height 16
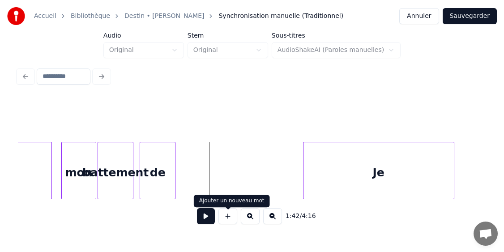
click at [229, 214] on button at bounding box center [227, 216] width 19 height 16
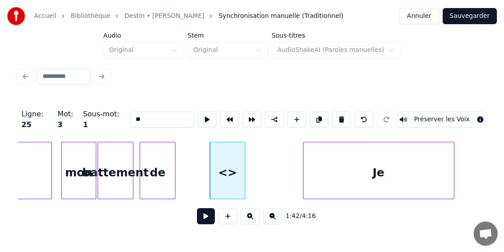
click at [165, 115] on input "**" at bounding box center [162, 119] width 64 height 16
drag, startPoint x: 164, startPoint y: 115, endPoint x: 115, endPoint y: 109, distance: 49.6
click at [115, 109] on div "Ligne : 25 Mot : 3 Sous-mot : 1 ** Préserver les Voix" at bounding box center [252, 119] width 468 height 45
type input "*"
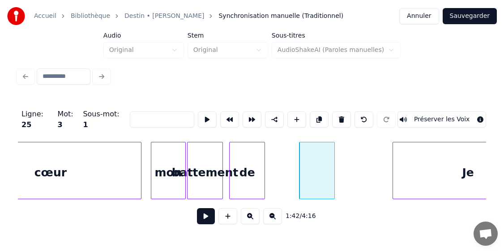
click at [67, 183] on div "cœur" at bounding box center [50, 172] width 181 height 61
type input "****"
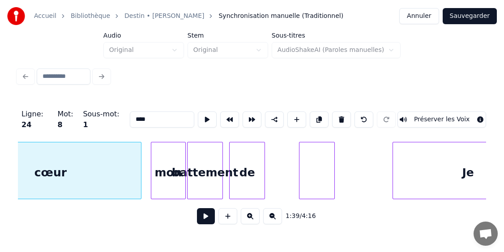
scroll to position [0, 8869]
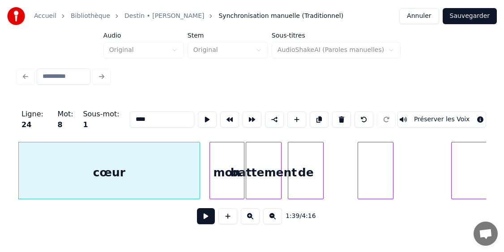
drag, startPoint x: 164, startPoint y: 116, endPoint x: 118, endPoint y: 118, distance: 45.7
click at [118, 118] on div "Ligne : 24 Mot : 8 Sous-mot : 1 **** Préserver les Voix" at bounding box center [252, 119] width 468 height 45
click at [384, 179] on div at bounding box center [375, 172] width 35 height 61
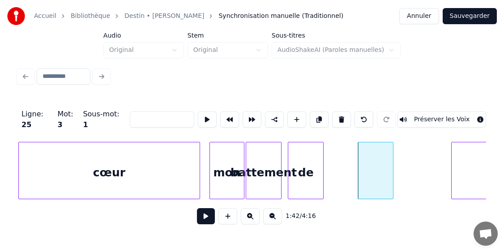
paste input "****"
click at [226, 167] on div "mon" at bounding box center [227, 172] width 34 height 61
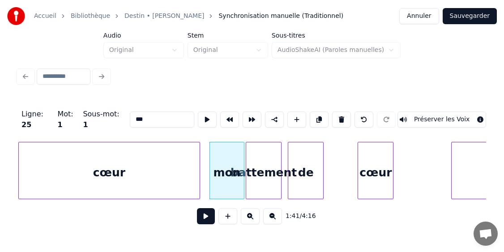
type input "***"
click at [204, 220] on button at bounding box center [206, 216] width 18 height 16
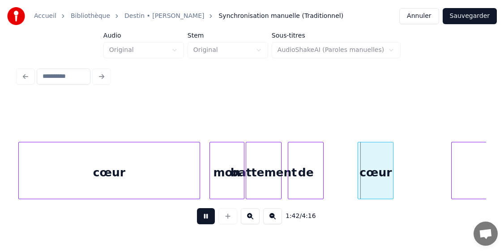
click at [204, 220] on button at bounding box center [206, 216] width 18 height 16
click at [165, 162] on div "cœur" at bounding box center [109, 172] width 181 height 61
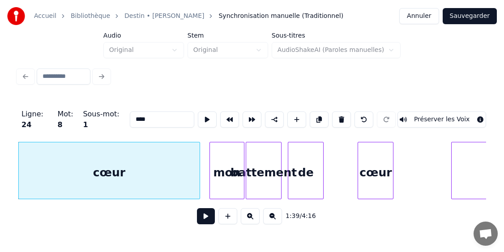
click at [205, 221] on button at bounding box center [206, 216] width 18 height 16
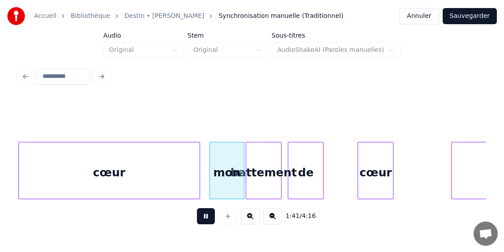
click at [205, 221] on button at bounding box center [206, 216] width 18 height 16
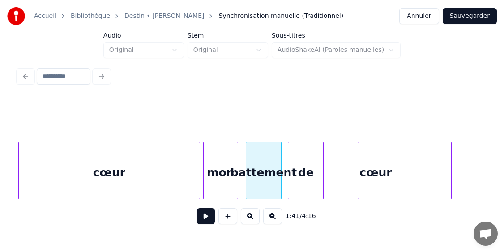
click at [216, 163] on div "mon" at bounding box center [221, 172] width 34 height 61
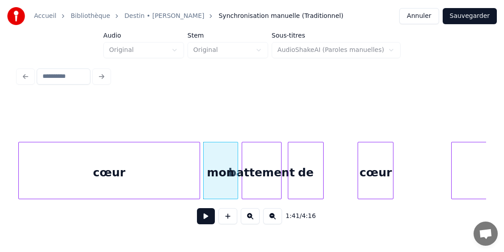
click at [243, 154] on div at bounding box center [243, 170] width 3 height 56
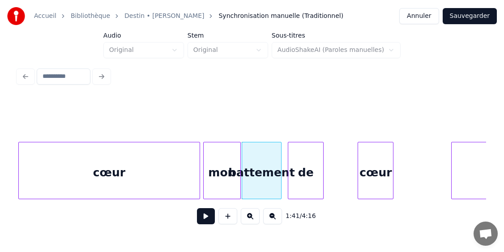
click at [239, 185] on div at bounding box center [239, 170] width 3 height 56
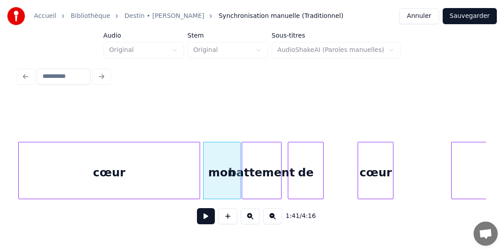
click at [202, 222] on button at bounding box center [206, 216] width 18 height 16
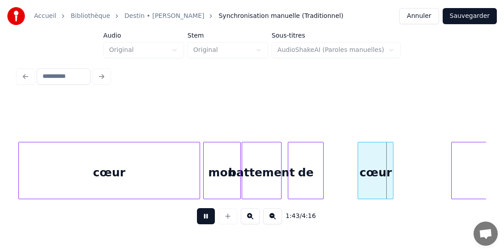
click at [202, 221] on button at bounding box center [206, 216] width 18 height 16
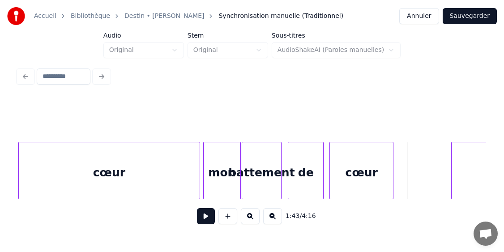
click at [330, 171] on div at bounding box center [331, 170] width 3 height 56
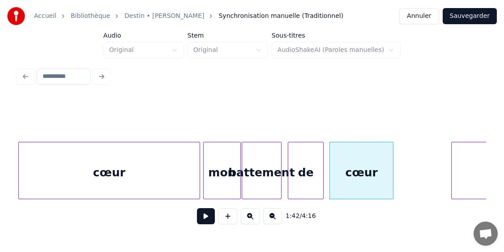
click at [143, 176] on div "cœur" at bounding box center [109, 172] width 181 height 61
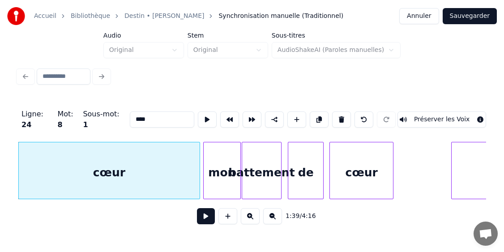
click at [209, 222] on button at bounding box center [206, 216] width 18 height 16
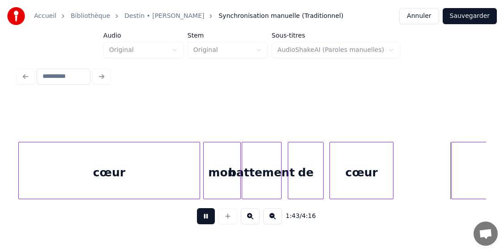
click at [209, 222] on button at bounding box center [206, 216] width 18 height 16
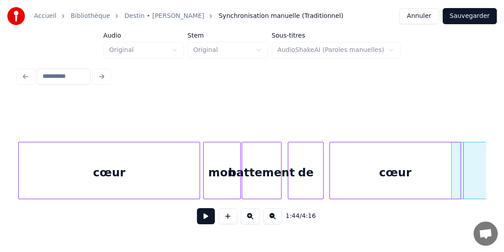
click at [460, 180] on div at bounding box center [459, 170] width 3 height 56
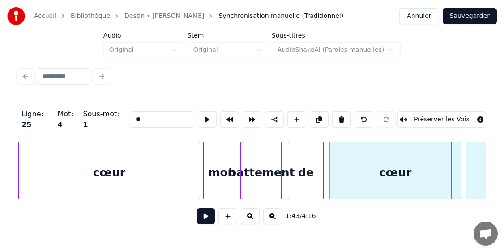
click at [466, 166] on div at bounding box center [467, 170] width 3 height 56
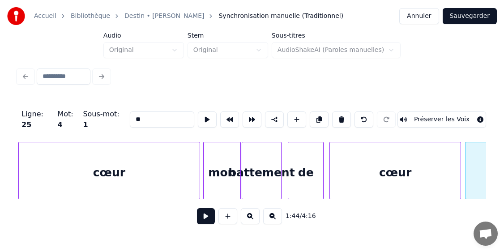
click at [353, 176] on div "cœur" at bounding box center [395, 172] width 131 height 61
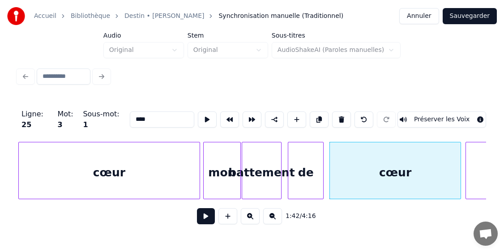
click at [225, 167] on div "mon" at bounding box center [222, 172] width 36 height 61
type input "***"
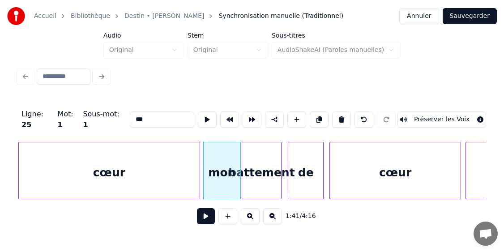
click at [206, 218] on button at bounding box center [206, 216] width 18 height 16
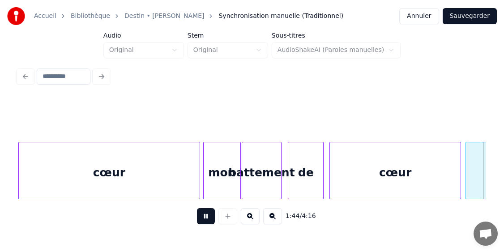
scroll to position [0, 9338]
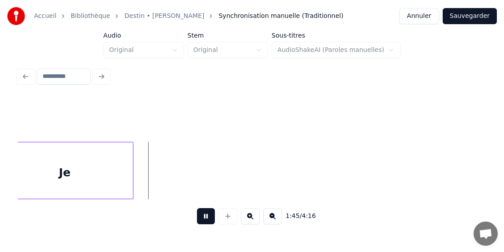
click at [206, 218] on button at bounding box center [206, 216] width 18 height 16
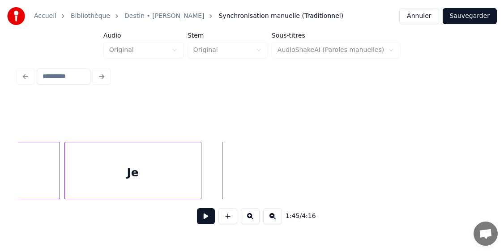
scroll to position [0, 9267]
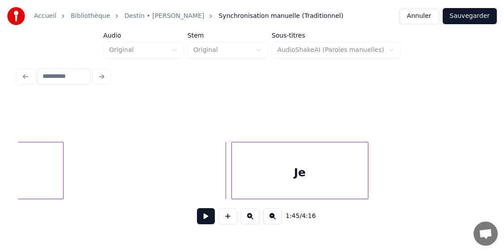
click at [323, 158] on div "Je" at bounding box center [300, 172] width 136 height 61
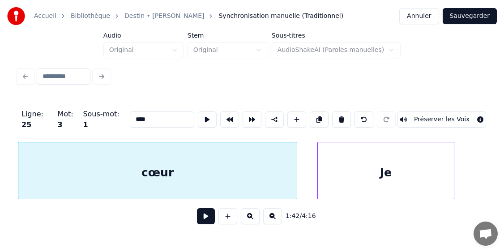
click at [295, 166] on div at bounding box center [295, 170] width 3 height 56
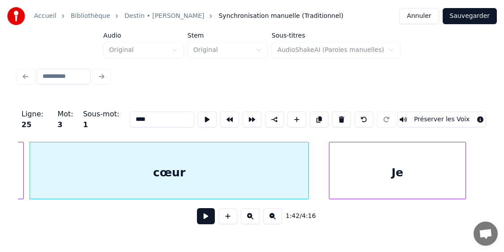
scroll to position [0, 9163]
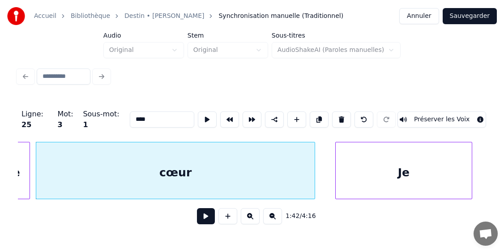
click at [25, 191] on div "de" at bounding box center [12, 172] width 35 height 61
type input "**"
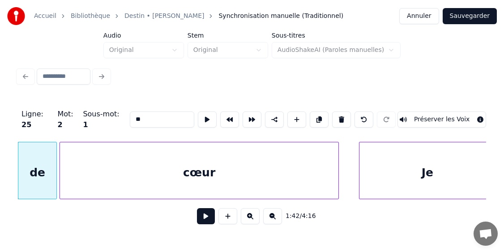
click at [56, 180] on div at bounding box center [55, 170] width 3 height 56
click at [208, 220] on button at bounding box center [206, 216] width 18 height 16
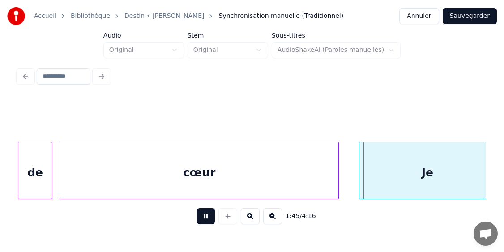
click at [50, 179] on div at bounding box center [50, 170] width 3 height 56
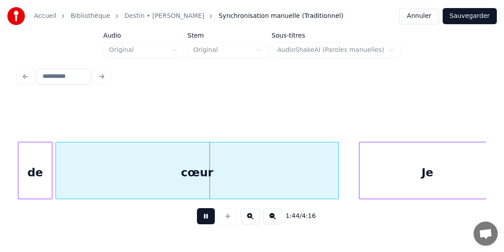
click at [56, 179] on div at bounding box center [57, 170] width 3 height 56
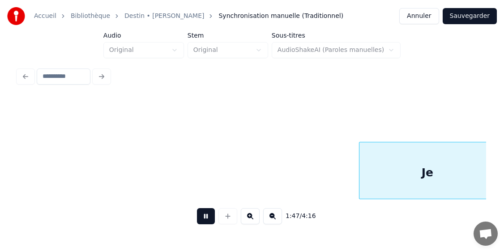
scroll to position [0, 9609]
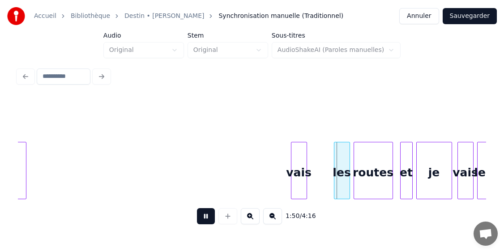
click at [207, 220] on button at bounding box center [206, 216] width 18 height 16
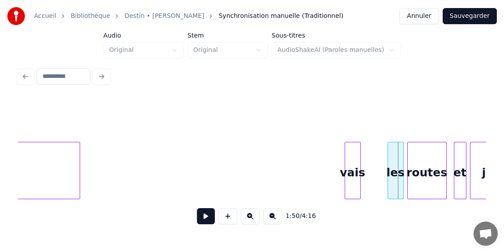
scroll to position [0, 9483]
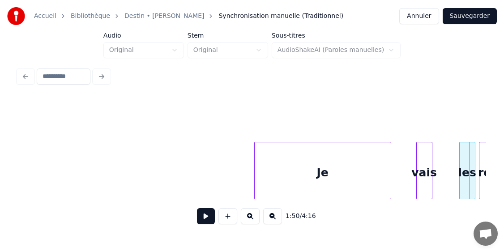
click at [273, 167] on div "Je" at bounding box center [323, 172] width 136 height 61
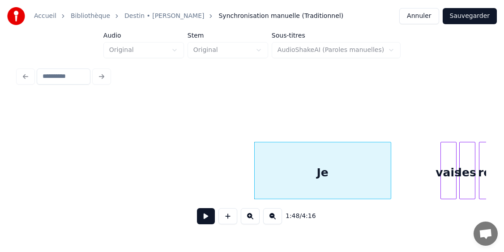
click at [450, 162] on div "vais" at bounding box center [448, 172] width 15 height 61
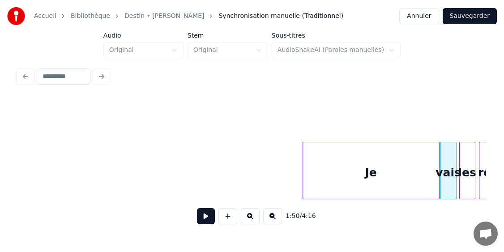
click at [389, 174] on div "Je" at bounding box center [371, 172] width 136 height 61
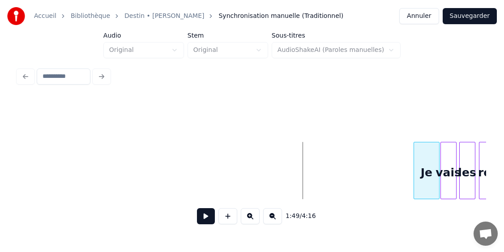
click at [414, 160] on div at bounding box center [415, 170] width 3 height 56
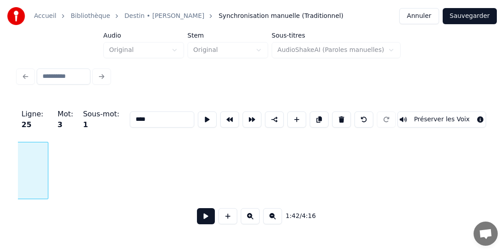
scroll to position [0, 9176]
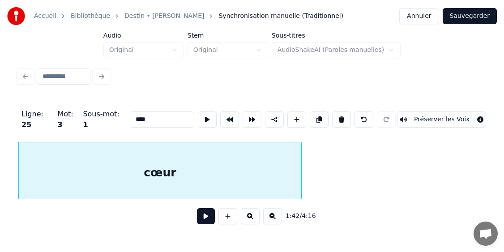
click at [205, 221] on button at bounding box center [206, 216] width 18 height 16
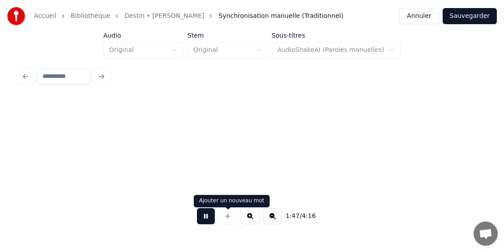
scroll to position [0, 9646]
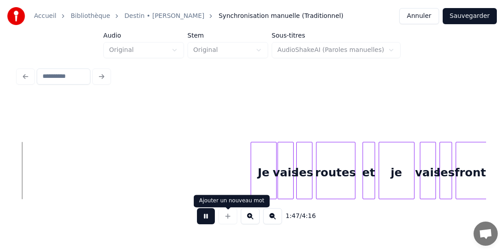
click at [208, 219] on button at bounding box center [206, 216] width 18 height 16
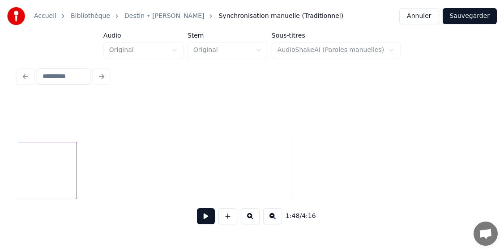
scroll to position [0, 9396]
click at [98, 187] on div at bounding box center [97, 170] width 3 height 56
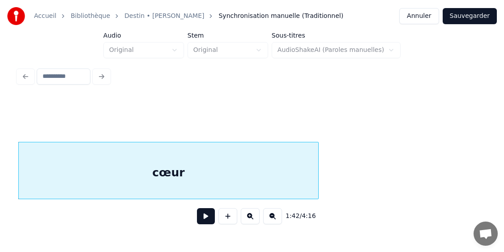
click at [208, 221] on button at bounding box center [206, 216] width 18 height 16
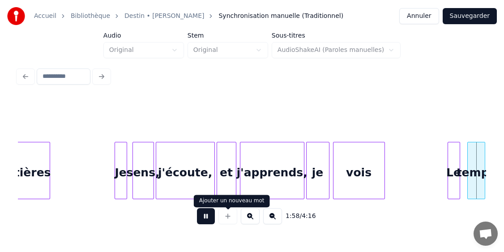
scroll to position [0, 10582]
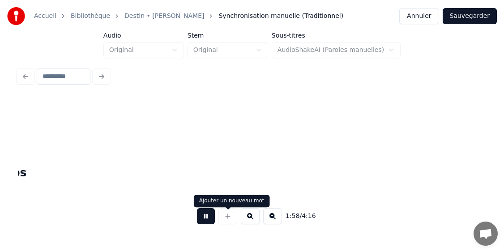
click at [203, 222] on button at bounding box center [206, 216] width 18 height 16
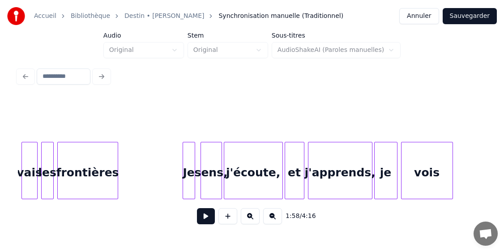
scroll to position [0, 10003]
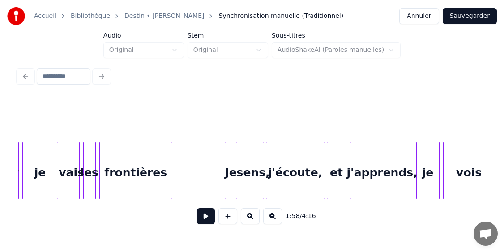
click at [171, 183] on div at bounding box center [170, 170] width 3 height 56
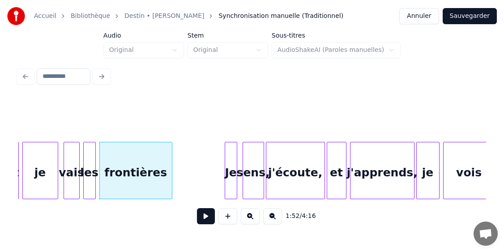
click at [207, 221] on button at bounding box center [206, 216] width 18 height 16
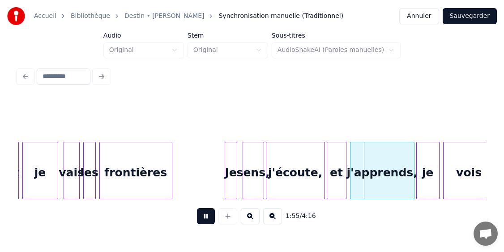
click at [207, 217] on button at bounding box center [206, 216] width 18 height 16
click at [206, 223] on button at bounding box center [206, 216] width 18 height 16
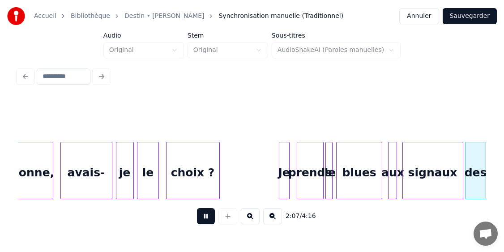
scroll to position [0, 11408]
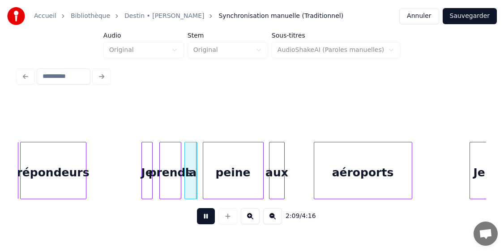
click at [208, 214] on button at bounding box center [206, 216] width 18 height 16
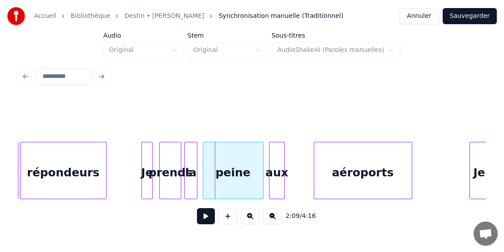
click at [104, 185] on div at bounding box center [104, 170] width 3 height 56
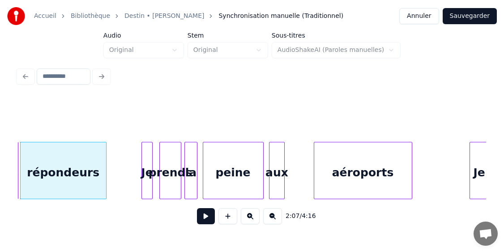
click at [209, 220] on button at bounding box center [206, 216] width 18 height 16
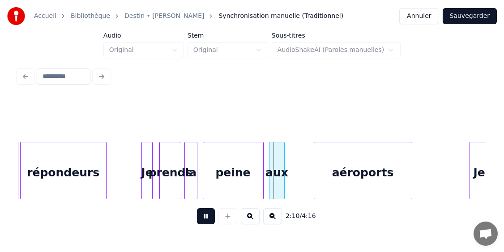
drag, startPoint x: 207, startPoint y: 217, endPoint x: 201, endPoint y: 218, distance: 5.4
click at [207, 217] on button at bounding box center [206, 216] width 18 height 16
click at [113, 186] on div at bounding box center [114, 170] width 3 height 56
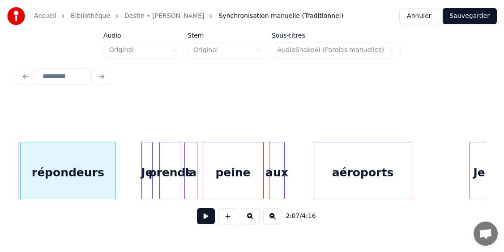
click at [208, 224] on button at bounding box center [206, 216] width 18 height 16
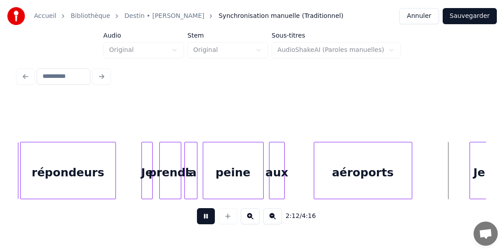
click at [199, 224] on button at bounding box center [206, 216] width 18 height 16
click at [175, 164] on div "prends" at bounding box center [170, 172] width 21 height 61
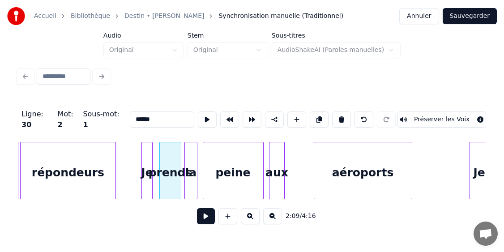
click at [209, 218] on button at bounding box center [206, 216] width 18 height 16
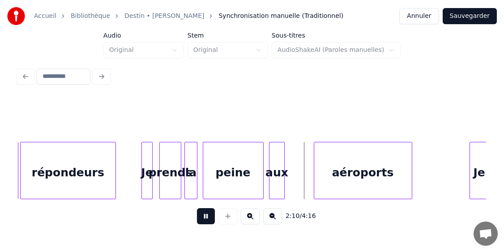
click at [209, 218] on button at bounding box center [206, 216] width 18 height 16
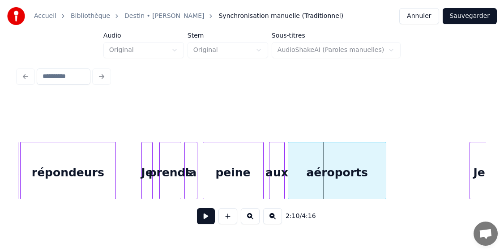
click at [288, 182] on div "aéroports" at bounding box center [337, 170] width 98 height 57
click at [203, 218] on button at bounding box center [206, 216] width 18 height 16
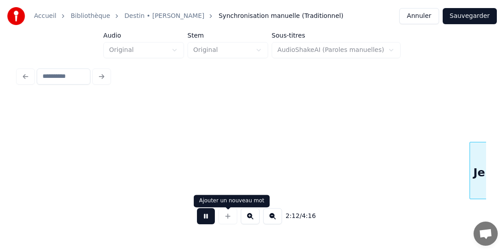
scroll to position [0, 11876]
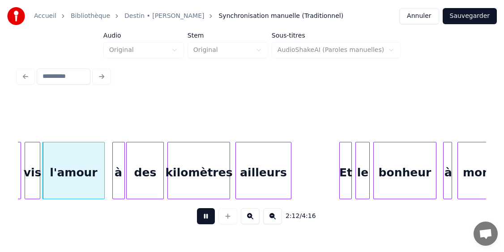
click at [203, 219] on button at bounding box center [206, 216] width 18 height 16
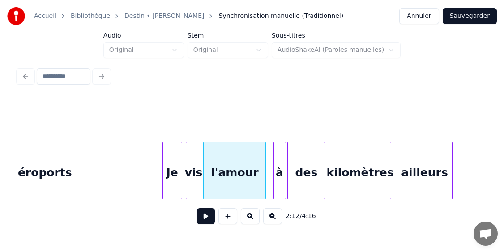
scroll to position [0, 11682]
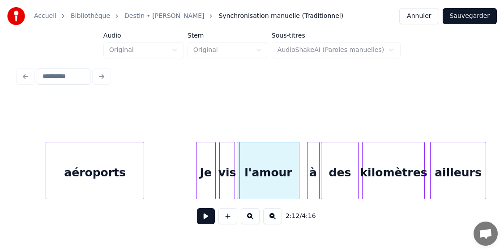
click at [110, 182] on div "aéroports" at bounding box center [95, 170] width 98 height 57
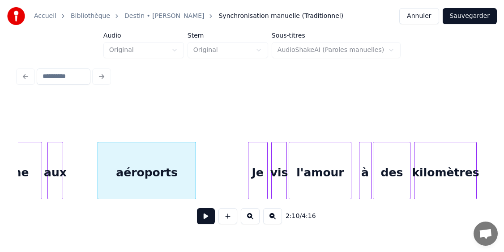
scroll to position [0, 11610]
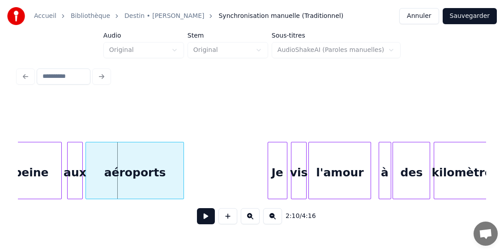
click at [122, 176] on div "aéroports" at bounding box center [135, 172] width 98 height 61
click at [181, 177] on div "aéroports" at bounding box center [135, 172] width 98 height 61
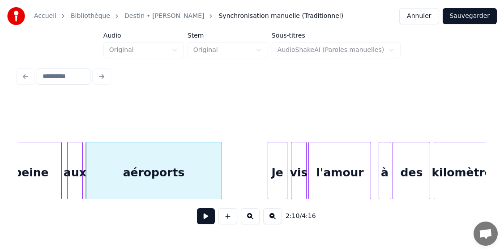
click at [219, 170] on div at bounding box center [220, 170] width 3 height 56
click at [203, 219] on button at bounding box center [206, 216] width 18 height 16
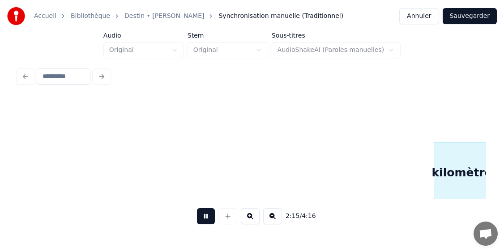
scroll to position [0, 12078]
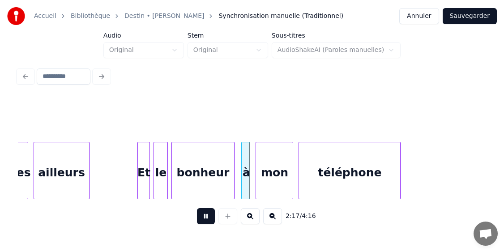
click at [215, 221] on button at bounding box center [206, 216] width 18 height 16
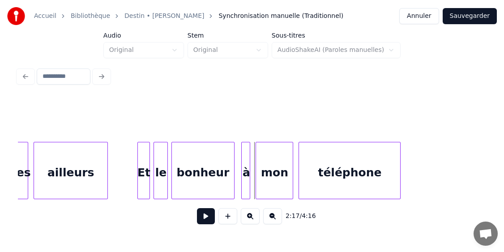
click at [107, 176] on div at bounding box center [106, 170] width 3 height 56
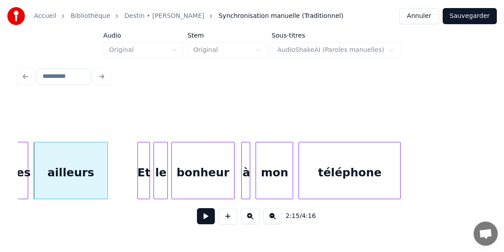
click at [206, 224] on button at bounding box center [206, 216] width 18 height 16
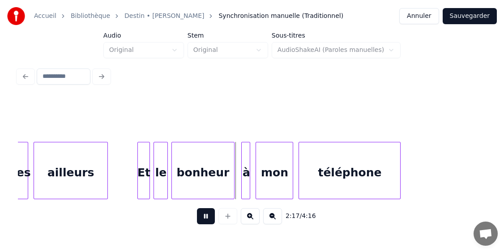
click at [206, 223] on button at bounding box center [206, 216] width 18 height 16
click at [120, 187] on div at bounding box center [120, 170] width 3 height 56
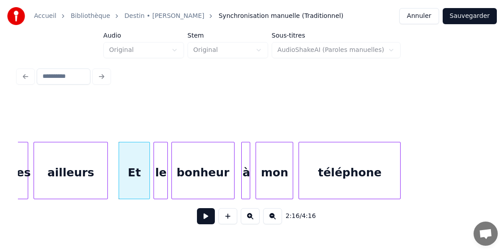
click at [208, 222] on button at bounding box center [206, 216] width 18 height 16
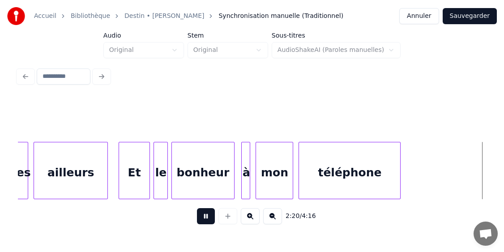
scroll to position [0, 12546]
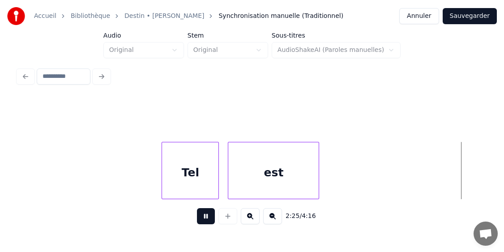
click at [208, 222] on button at bounding box center [206, 216] width 18 height 16
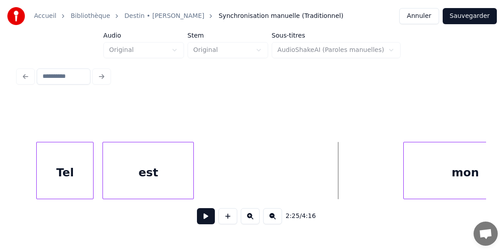
scroll to position [0, 12690]
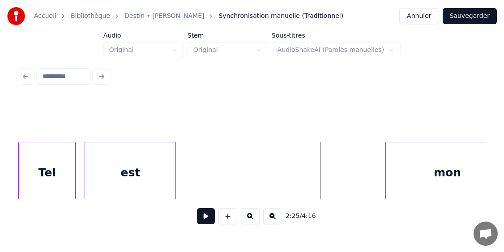
click at [52, 174] on div "Tel" at bounding box center [47, 172] width 56 height 61
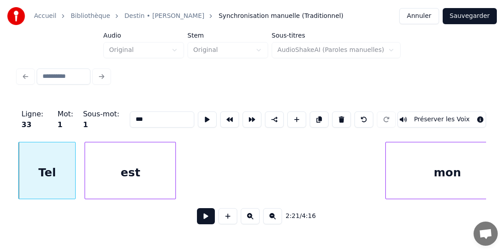
click at [207, 222] on button at bounding box center [206, 216] width 18 height 16
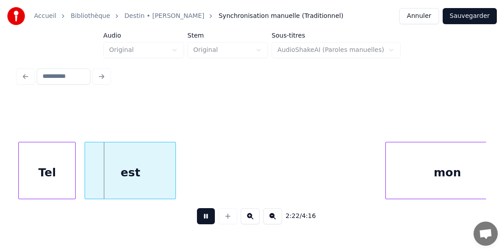
click at [206, 222] on button at bounding box center [206, 216] width 18 height 16
click at [141, 181] on div "est" at bounding box center [130, 172] width 90 height 61
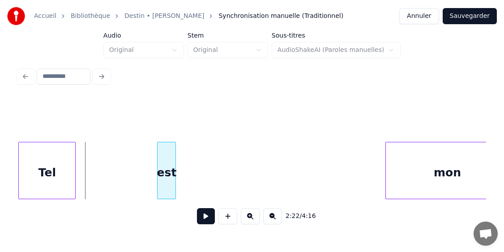
click at [158, 171] on div at bounding box center [159, 170] width 3 height 56
click at [54, 183] on div at bounding box center [52, 170] width 3 height 56
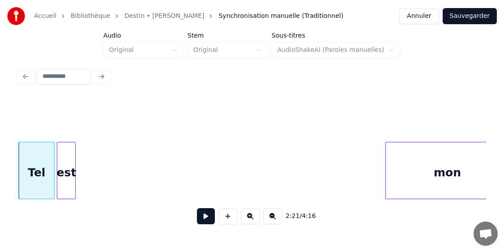
click at [68, 182] on div "est" at bounding box center [66, 172] width 18 height 61
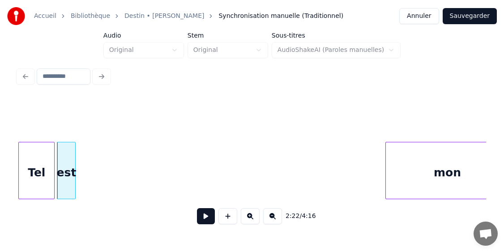
scroll to position [0, 12708]
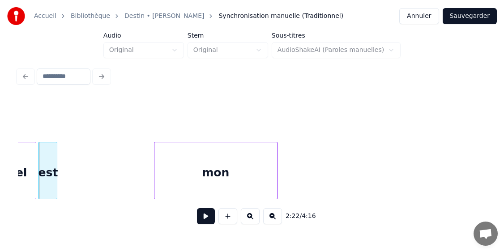
click at [217, 180] on div "mon" at bounding box center [215, 172] width 123 height 61
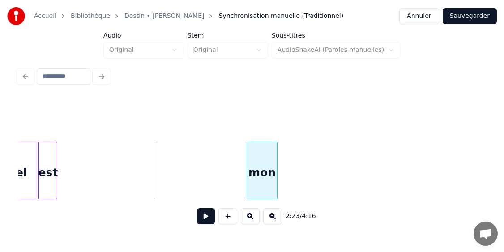
click at [247, 165] on div at bounding box center [248, 170] width 3 height 56
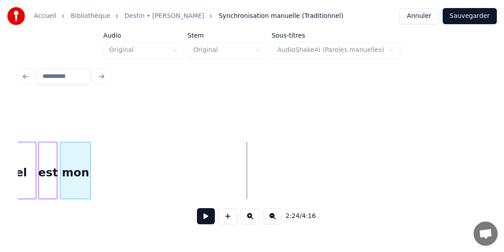
click at [79, 169] on div "mon" at bounding box center [75, 172] width 30 height 61
click at [97, 186] on div at bounding box center [96, 170] width 3 height 56
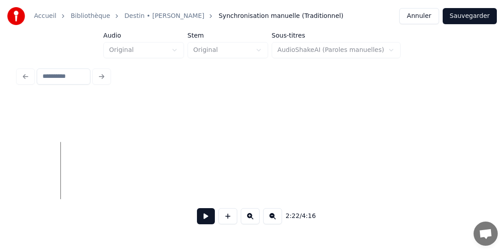
scroll to position [0, 13117]
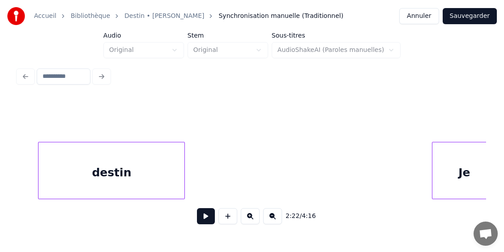
click at [134, 188] on div "destin" at bounding box center [111, 172] width 146 height 61
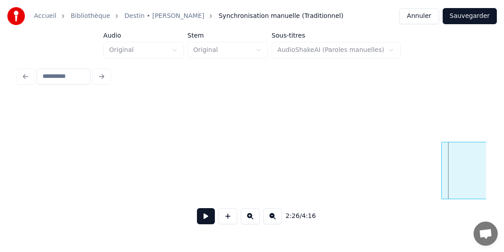
scroll to position [0, 12815]
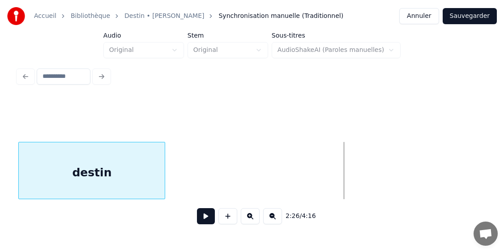
click at [146, 191] on div "destin" at bounding box center [92, 172] width 146 height 61
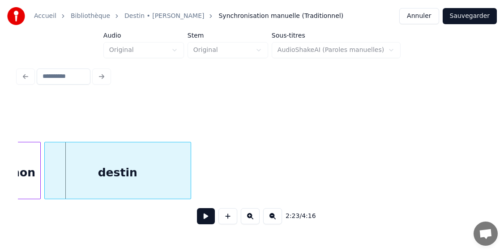
click at [133, 189] on div "destin" at bounding box center [118, 172] width 146 height 61
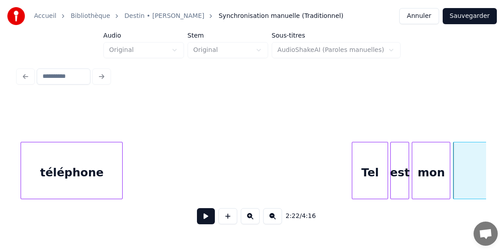
click at [77, 174] on div "téléphone" at bounding box center [71, 172] width 101 height 61
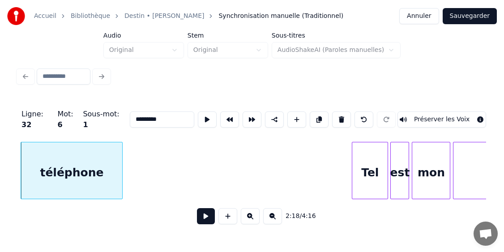
click at [208, 222] on button at bounding box center [206, 216] width 18 height 16
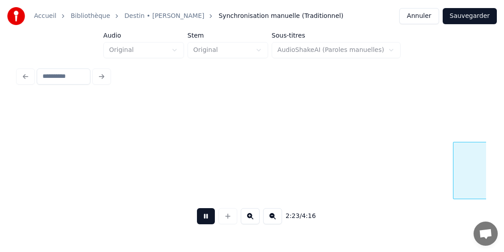
scroll to position [0, 12826]
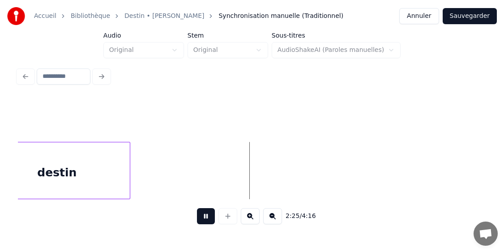
click at [207, 218] on button at bounding box center [206, 216] width 18 height 16
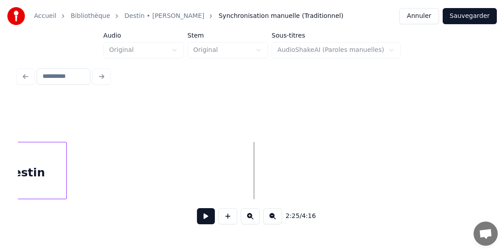
click at [64, 176] on div at bounding box center [65, 170] width 3 height 56
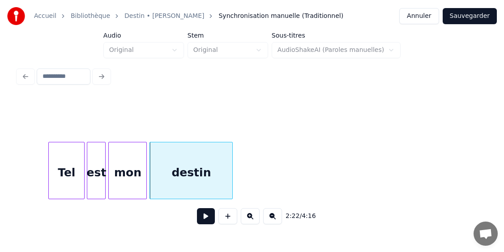
scroll to position [0, 12648]
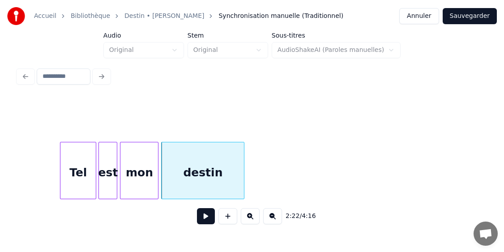
click at [75, 171] on div "Tel" at bounding box center [77, 172] width 35 height 61
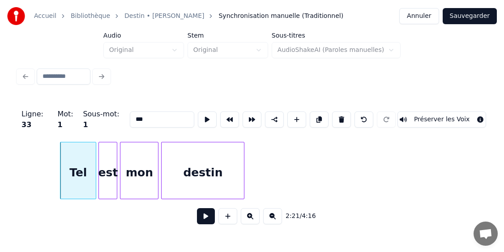
click at [207, 215] on button at bounding box center [206, 216] width 18 height 16
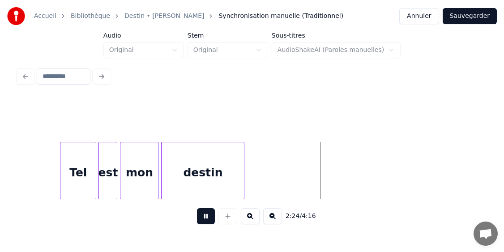
click at [207, 214] on button at bounding box center [206, 216] width 18 height 16
click at [207, 224] on button at bounding box center [206, 216] width 18 height 16
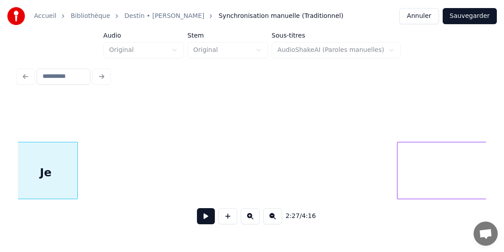
scroll to position [0, 13234]
click at [21, 179] on div "Je" at bounding box center [50, 170] width 64 height 57
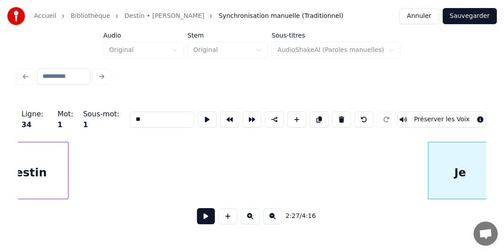
scroll to position [0, 12827]
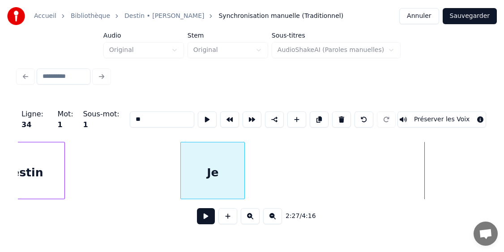
click at [222, 186] on div "Je" at bounding box center [213, 172] width 64 height 61
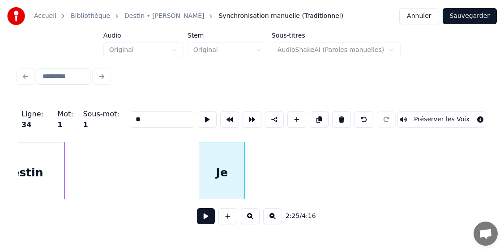
click at [199, 178] on div at bounding box center [200, 170] width 3 height 56
click at [226, 179] on div at bounding box center [225, 170] width 3 height 56
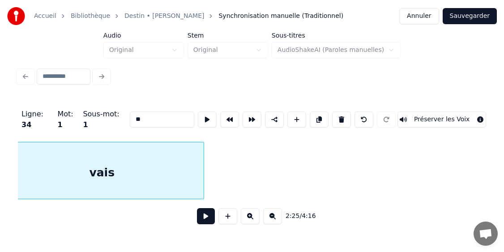
scroll to position [0, 13177]
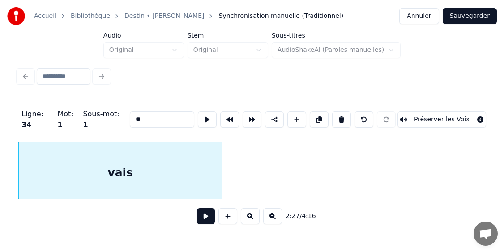
click at [161, 168] on div "vais" at bounding box center [120, 172] width 203 height 61
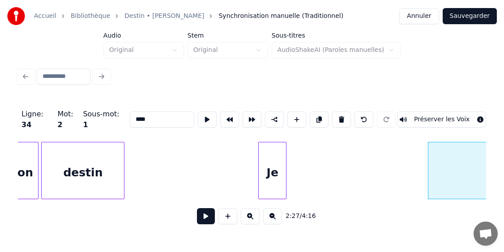
scroll to position [0, 12912]
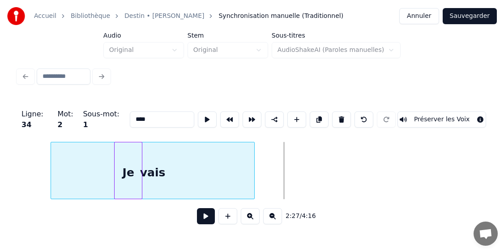
click at [233, 171] on div "vais" at bounding box center [152, 172] width 203 height 61
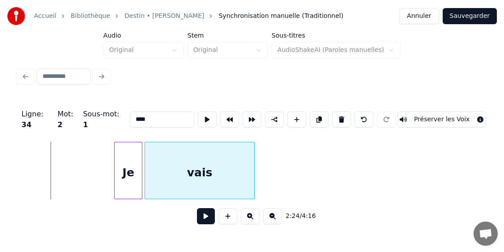
click at [145, 170] on div at bounding box center [146, 170] width 3 height 56
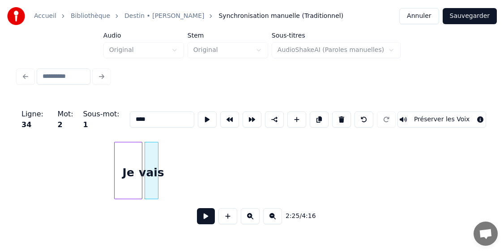
click at [158, 169] on div at bounding box center [156, 170] width 3 height 56
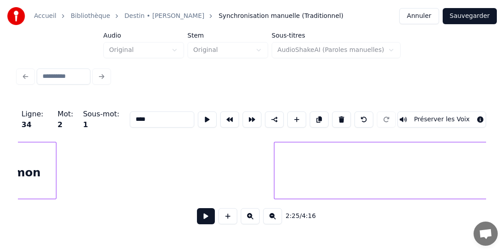
scroll to position [0, 13684]
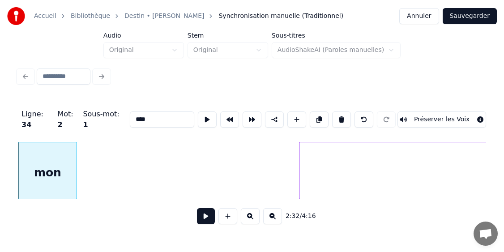
click at [0, 179] on html "Accueil Bibliothèque Destin • [PERSON_NAME] Synchronisation manuelle (Tradition…" at bounding box center [252, 119] width 504 height 238
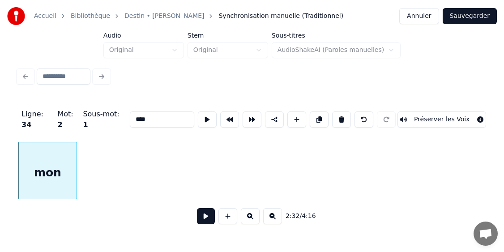
scroll to position [0, 13274]
click at [44, 187] on div "mon" at bounding box center [47, 172] width 58 height 61
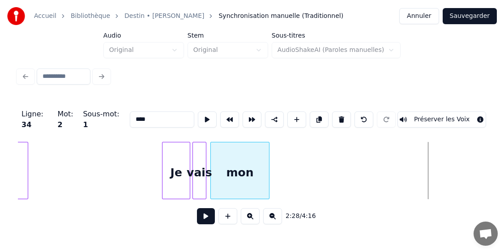
click at [247, 188] on div "mon" at bounding box center [240, 172] width 58 height 61
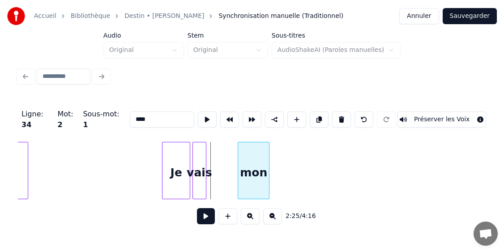
click at [238, 186] on div at bounding box center [239, 170] width 3 height 56
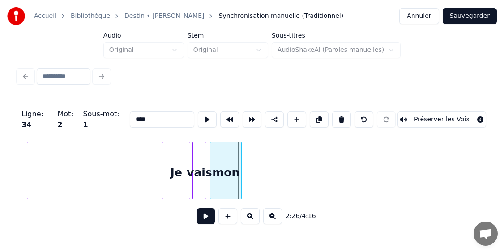
click at [230, 184] on div "mon" at bounding box center [225, 172] width 31 height 61
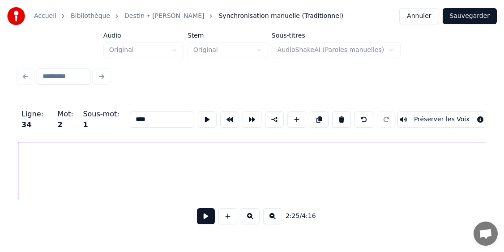
scroll to position [0, 13766]
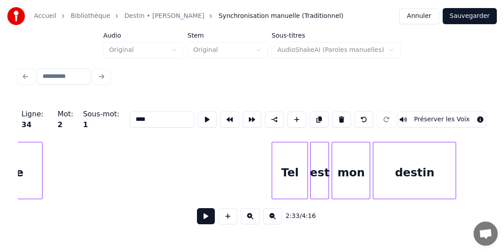
scroll to position [0, 12375]
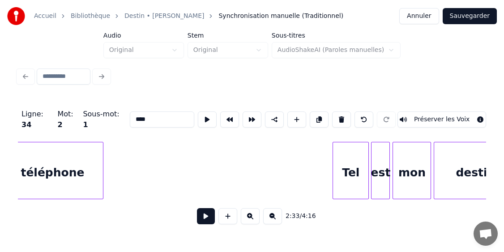
click at [354, 170] on div "Tel" at bounding box center [350, 172] width 35 height 61
type input "***"
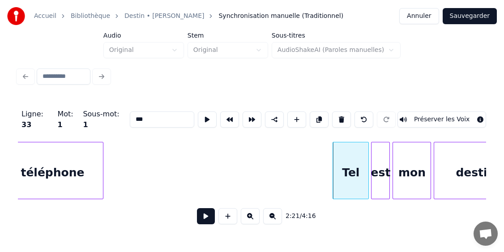
click at [208, 221] on button at bounding box center [206, 216] width 18 height 16
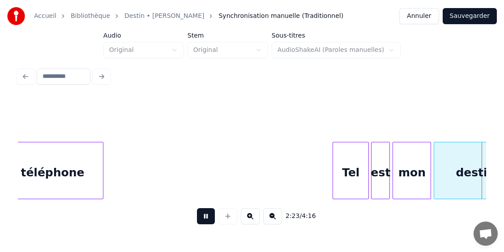
scroll to position [0, 12845]
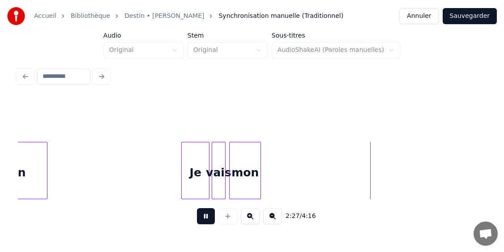
click at [211, 220] on button at bounding box center [206, 216] width 18 height 16
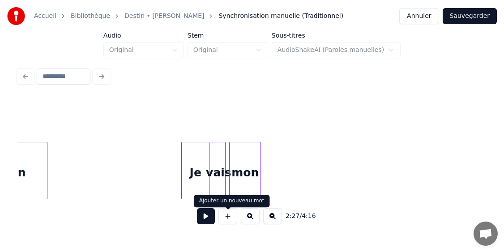
click at [227, 224] on button at bounding box center [227, 216] width 19 height 16
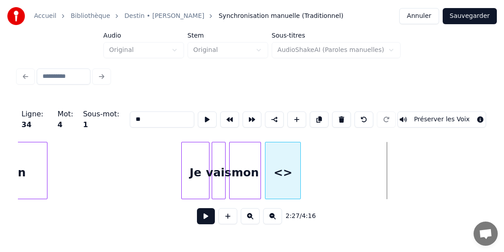
click at [281, 188] on div "<>" at bounding box center [282, 172] width 35 height 61
drag, startPoint x: 143, startPoint y: 120, endPoint x: 114, endPoint y: 118, distance: 29.6
click at [114, 118] on div "Ligne : 34 Mot : 4 Sous-mot : 1 ** Préserver les Voix" at bounding box center [252, 119] width 468 height 45
click at [197, 172] on div "Je" at bounding box center [195, 172] width 27 height 61
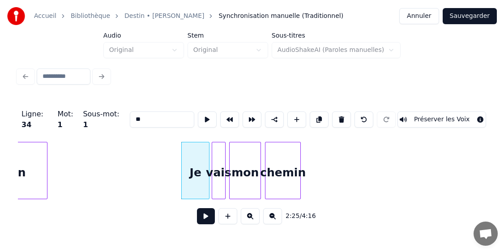
type input "**"
click at [204, 222] on button at bounding box center [206, 216] width 18 height 16
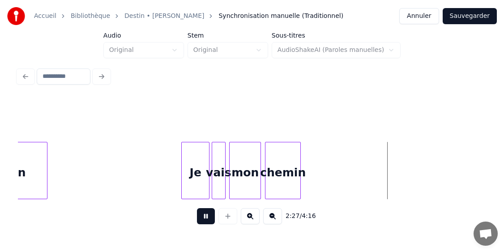
click at [204, 222] on button at bounding box center [206, 216] width 18 height 16
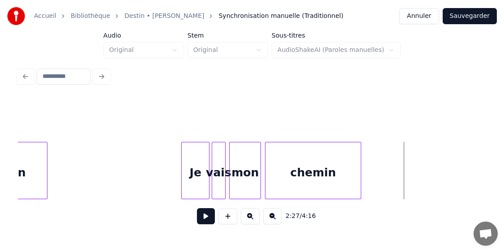
click at [359, 145] on div at bounding box center [359, 170] width 3 height 56
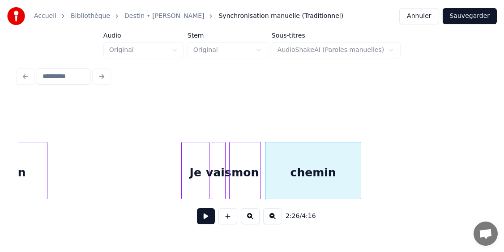
click at [191, 164] on div "Je" at bounding box center [195, 172] width 27 height 61
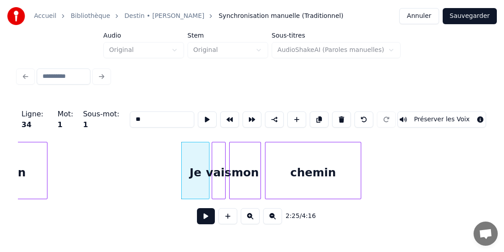
click at [208, 222] on button at bounding box center [206, 216] width 18 height 16
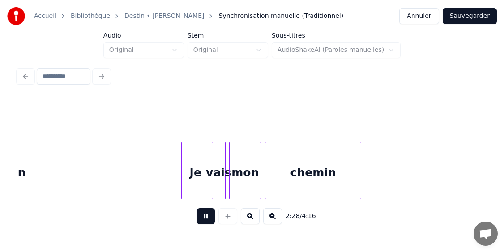
scroll to position [0, 13314]
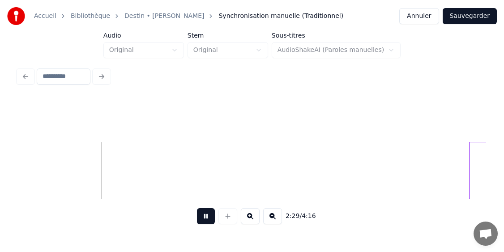
click at [207, 217] on button at bounding box center [206, 216] width 18 height 16
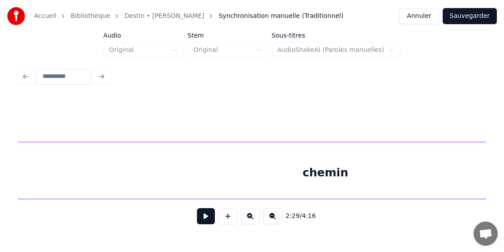
scroll to position [0, 16525]
click at [311, 164] on div "chemin" at bounding box center [325, 172] width 5314 height 61
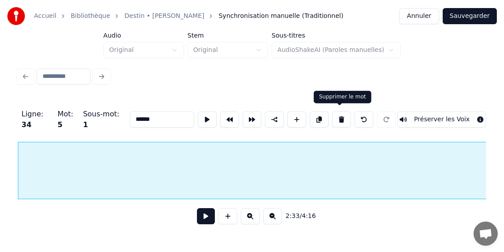
click at [341, 117] on button at bounding box center [341, 119] width 19 height 16
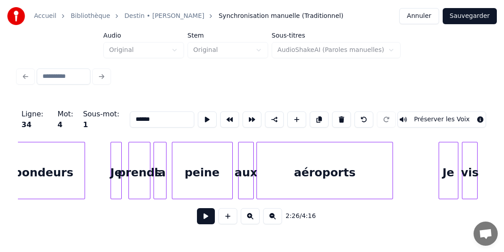
scroll to position [0, 11424]
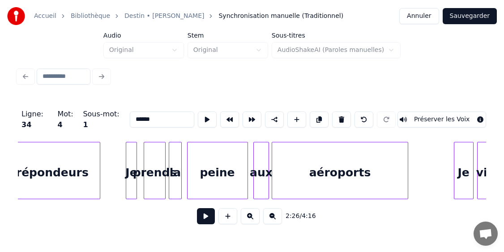
click at [481, 18] on button "Sauvegarder" at bounding box center [470, 16] width 54 height 16
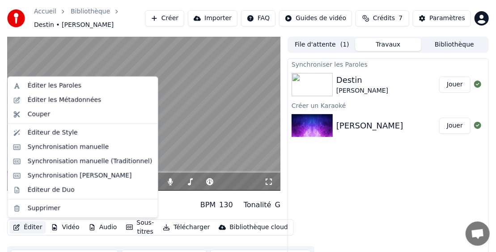
click at [20, 227] on button "Éditer" at bounding box center [27, 227] width 36 height 13
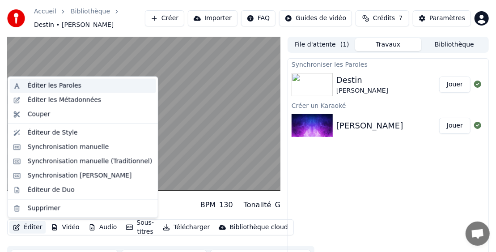
click at [40, 85] on div "Éditer les Paroles" at bounding box center [55, 85] width 54 height 9
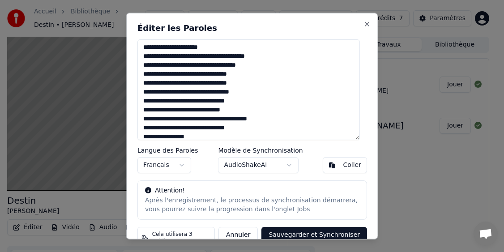
scroll to position [134, 0]
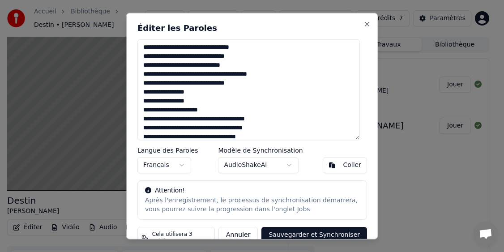
drag, startPoint x: 152, startPoint y: 128, endPoint x: 183, endPoint y: 127, distance: 30.9
click at [183, 127] on textarea at bounding box center [248, 89] width 222 height 101
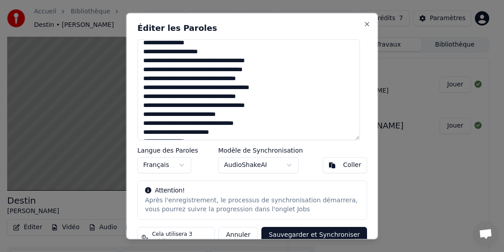
scroll to position [179, 0]
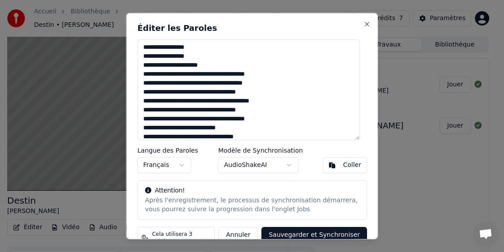
click at [290, 76] on textarea at bounding box center [248, 89] width 222 height 101
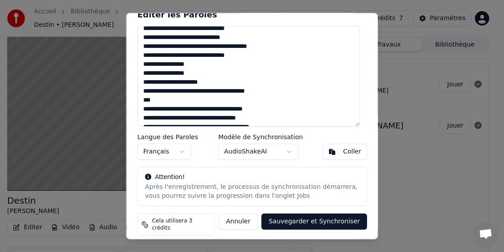
scroll to position [148, 0]
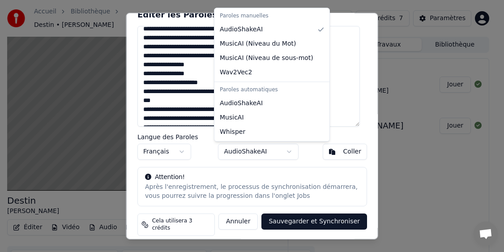
click at [286, 152] on body "Accueil Bibliothèque Destin • [PERSON_NAME] Importer FAQ Guides de vidéo Crédit…" at bounding box center [248, 126] width 496 height 252
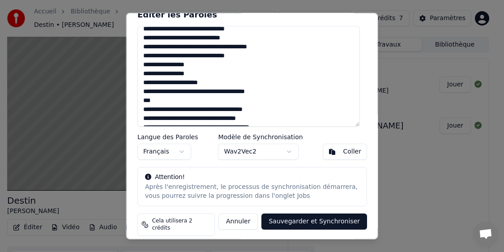
click at [284, 151] on body "Accueil Bibliothèque Destin • [PERSON_NAME] Importer FAQ Guides de vidéo Crédit…" at bounding box center [248, 126] width 496 height 252
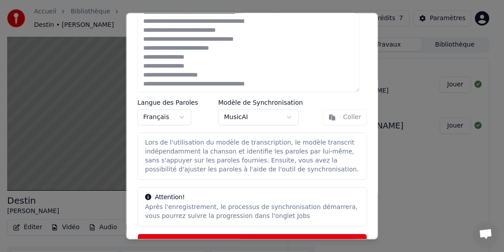
scroll to position [94, 0]
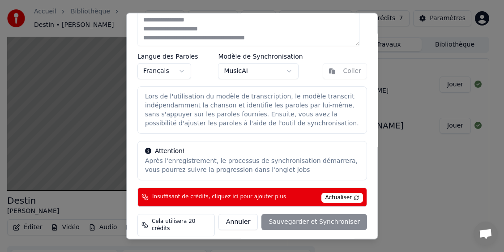
click at [286, 71] on body "Accueil Bibliothèque Destin • [PERSON_NAME] Importer FAQ Guides de vidéo Crédit…" at bounding box center [248, 126] width 496 height 252
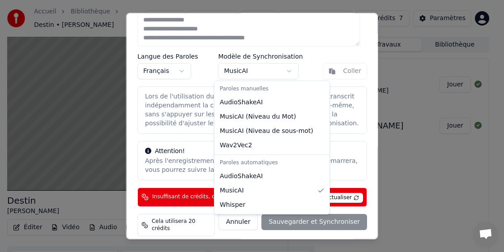
scroll to position [68, 0]
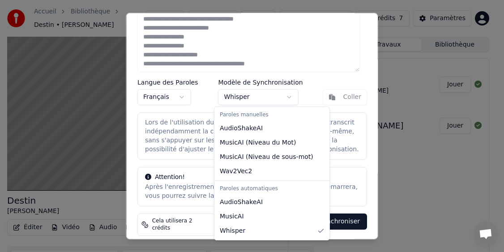
click at [288, 95] on body "Accueil Bibliothèque Destin • [PERSON_NAME] Importer FAQ Guides de vidéo Crédit…" at bounding box center [248, 126] width 496 height 252
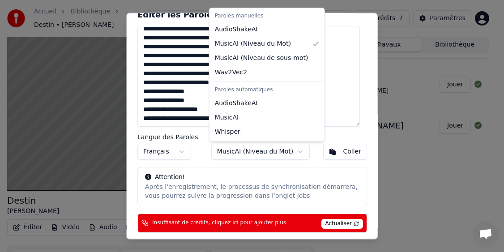
click at [286, 153] on body "Accueil Bibliothèque Destin • [PERSON_NAME] Importer FAQ Guides de vidéo Crédit…" at bounding box center [248, 126] width 496 height 252
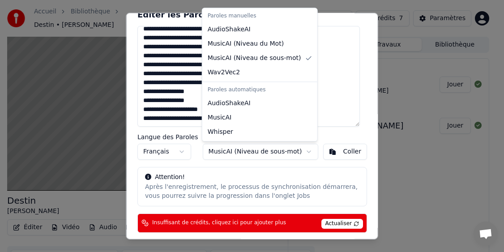
click at [292, 148] on body "Accueil Bibliothèque Destin • [PERSON_NAME] Importer FAQ Guides de vidéo Crédit…" at bounding box center [248, 126] width 496 height 252
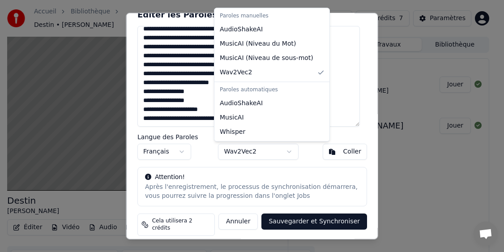
click at [277, 151] on body "Accueil Bibliothèque Destin • [PERSON_NAME] Importer FAQ Guides de vidéo Crédit…" at bounding box center [248, 126] width 496 height 252
click at [247, 15] on div "Paroles manuelles" at bounding box center [271, 16] width 111 height 13
click at [243, 15] on div "Paroles manuelles" at bounding box center [271, 16] width 111 height 13
click at [359, 97] on body "Accueil Bibliothèque Destin • [PERSON_NAME] Importer FAQ Guides de vidéo Crédit…" at bounding box center [248, 126] width 496 height 252
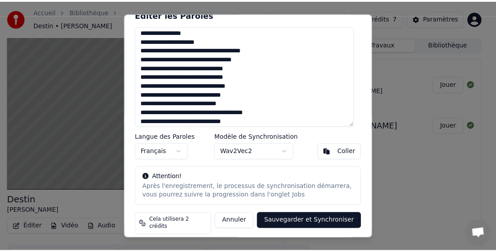
scroll to position [0, 0]
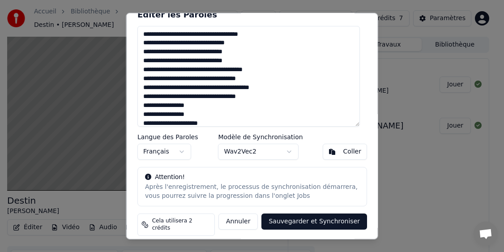
click at [236, 218] on button "Annuler" at bounding box center [237, 221] width 39 height 16
type textarea "**********"
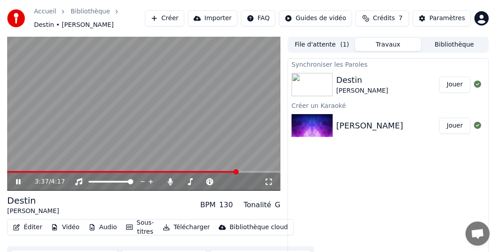
click at [228, 137] on video at bounding box center [143, 114] width 273 height 154
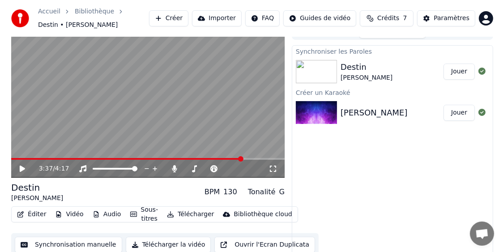
scroll to position [20, 0]
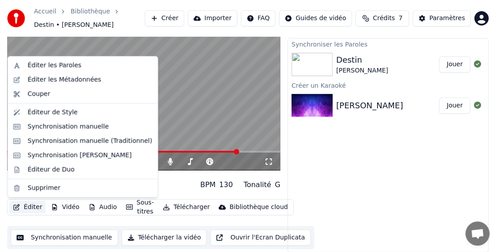
click at [25, 204] on button "Éditer" at bounding box center [27, 207] width 36 height 13
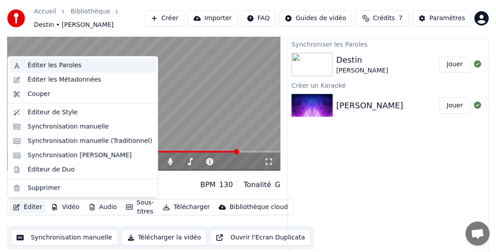
click at [76, 65] on div "Éditer les Paroles" at bounding box center [90, 65] width 125 height 9
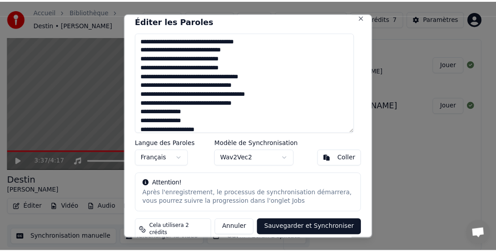
scroll to position [0, 0]
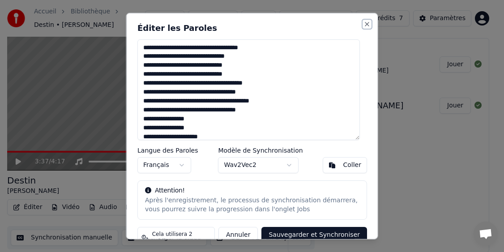
click at [363, 24] on button "Close" at bounding box center [366, 23] width 7 height 7
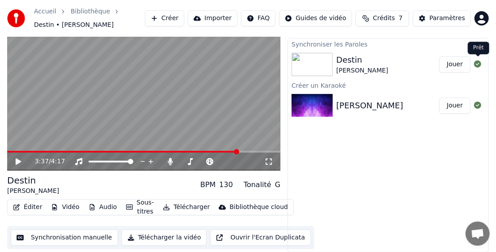
click at [480, 64] on icon at bounding box center [477, 63] width 7 height 7
click at [352, 103] on div "[PERSON_NAME]" at bounding box center [370, 105] width 67 height 13
click at [360, 104] on div "[PERSON_NAME]" at bounding box center [370, 105] width 67 height 13
click at [439, 18] on div "Paramètres" at bounding box center [448, 18] width 36 height 9
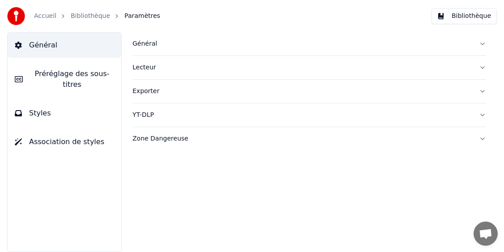
click at [149, 46] on div "Général" at bounding box center [301, 43] width 339 height 9
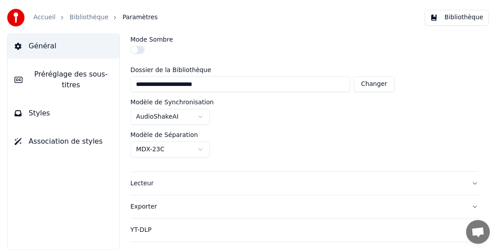
scroll to position [42, 0]
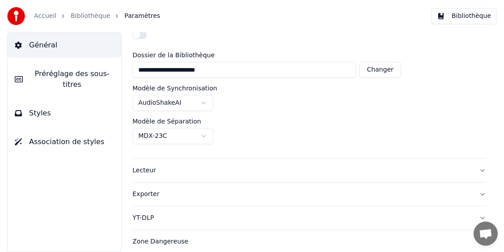
click at [46, 17] on link "Accueil" at bounding box center [45, 16] width 22 height 9
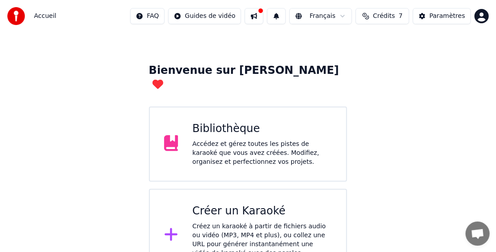
scroll to position [29, 0]
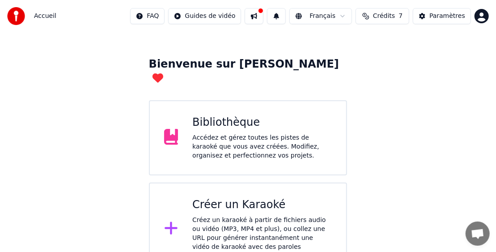
click at [262, 18] on button at bounding box center [254, 16] width 19 height 16
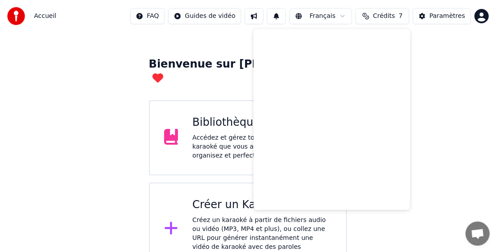
click at [85, 115] on div "Bienvenue sur Youka Bibliothèque Accédez et gérez toutes les pistes de karaoké …" at bounding box center [248, 140] width 496 height 272
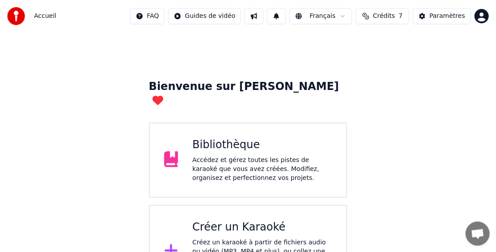
scroll to position [0, 0]
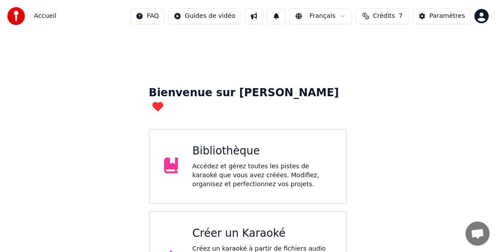
click at [279, 162] on div "Accédez et gérez toutes les pistes de karaoké que vous avez créées. Modifiez, o…" at bounding box center [262, 175] width 140 height 27
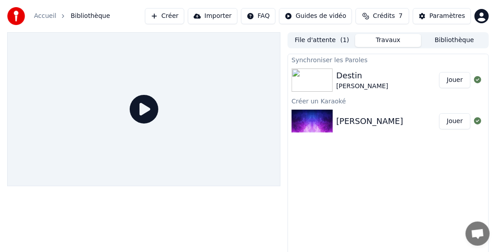
click at [362, 125] on div "[PERSON_NAME]" at bounding box center [370, 121] width 67 height 13
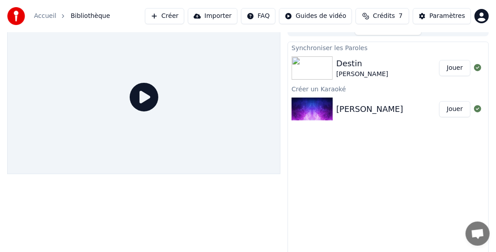
scroll to position [16, 0]
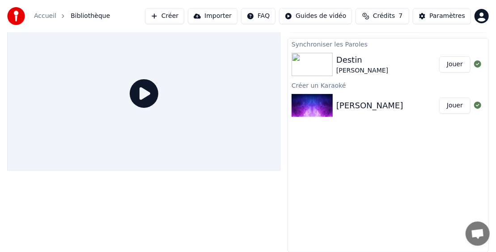
click at [370, 107] on div "[PERSON_NAME]" at bounding box center [370, 105] width 67 height 13
click at [378, 102] on div "[PERSON_NAME]" at bounding box center [370, 105] width 67 height 13
click at [311, 95] on img at bounding box center [312, 105] width 41 height 23
click at [364, 98] on div "[PERSON_NAME]" at bounding box center [388, 105] width 200 height 30
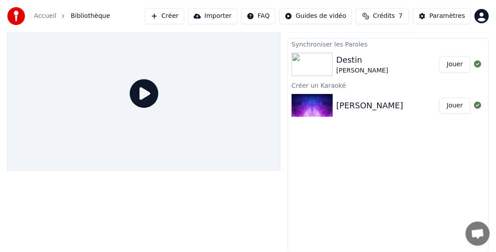
click at [452, 107] on button "Jouer" at bounding box center [454, 106] width 31 height 16
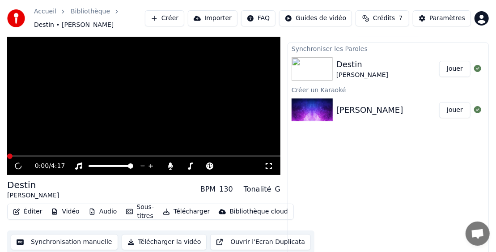
scroll to position [20, 0]
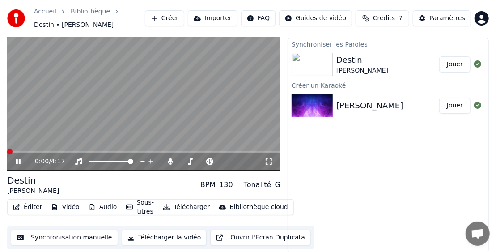
click at [129, 123] on video at bounding box center [143, 94] width 273 height 154
